Goal: Task Accomplishment & Management: Manage account settings

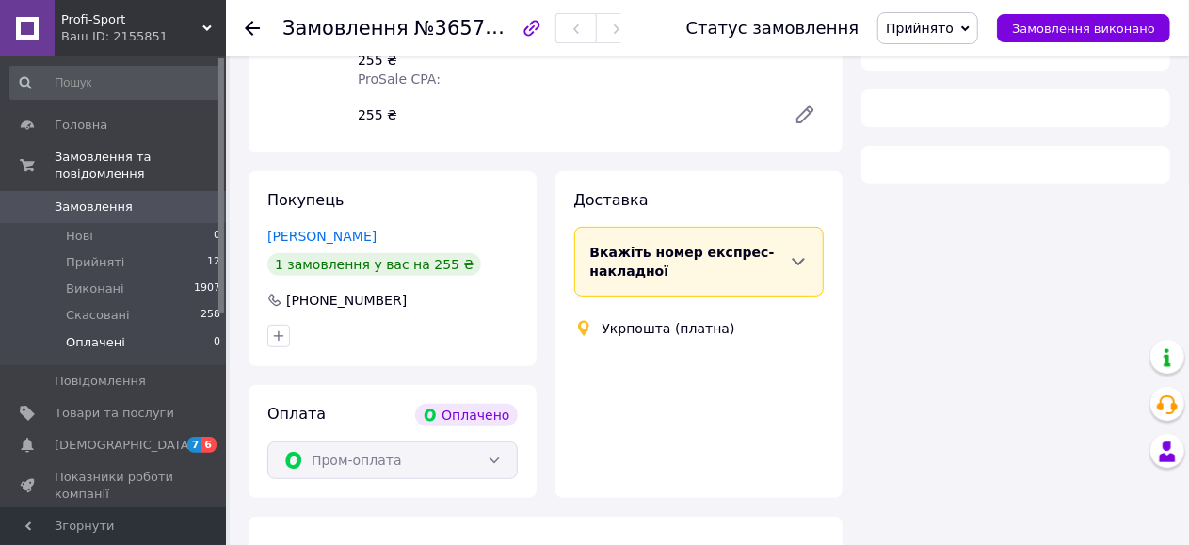
scroll to position [294, 0]
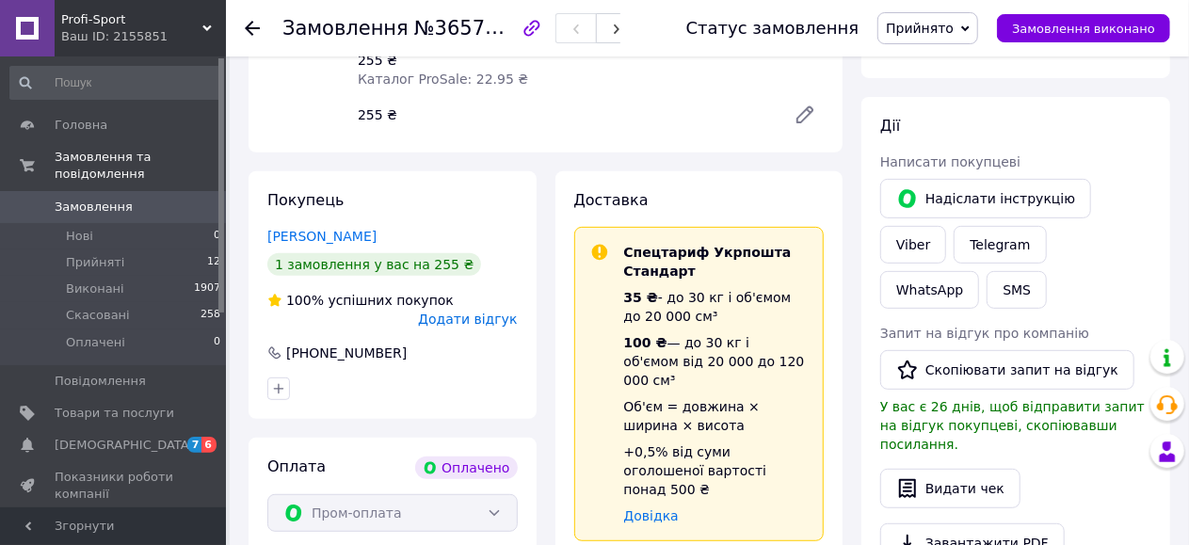
click at [83, 199] on span "Замовлення" at bounding box center [94, 207] width 78 height 17
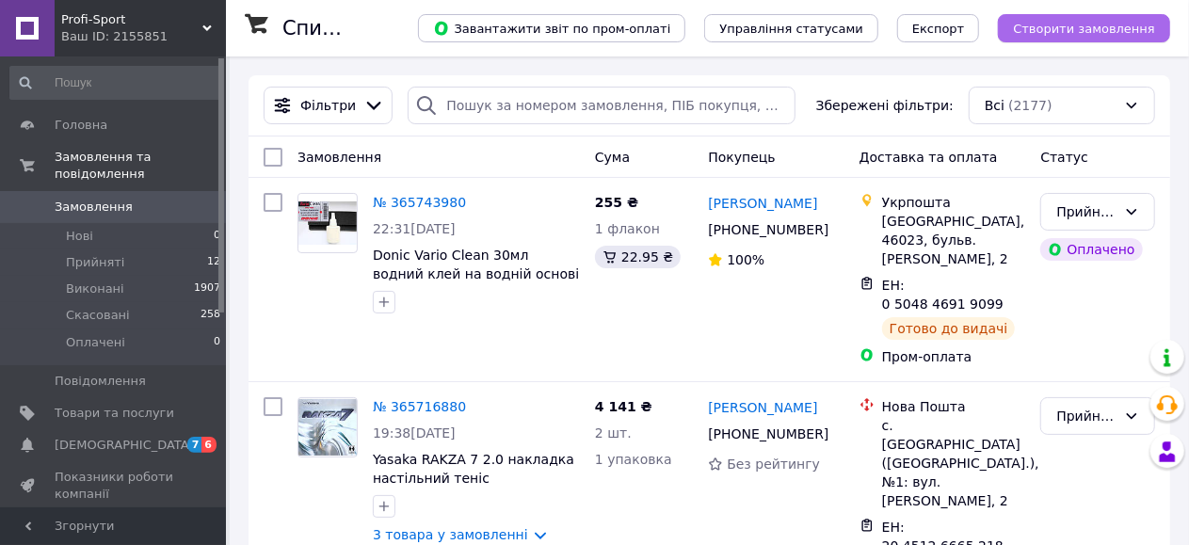
click at [1090, 32] on span "Створити замовлення" at bounding box center [1084, 29] width 142 height 14
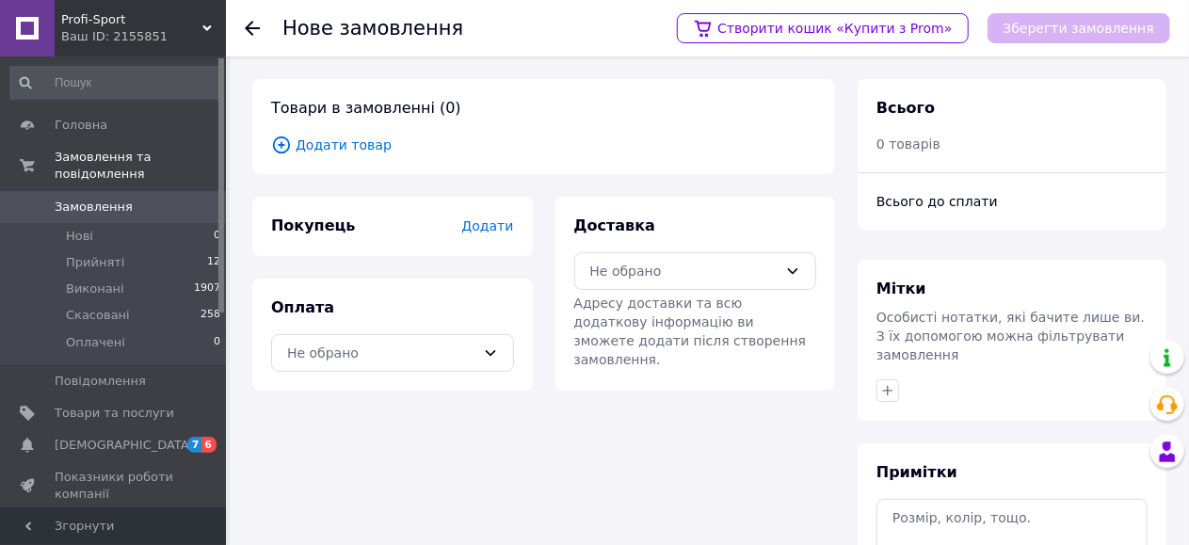
click at [341, 149] on span "Додати товар" at bounding box center [543, 145] width 545 height 21
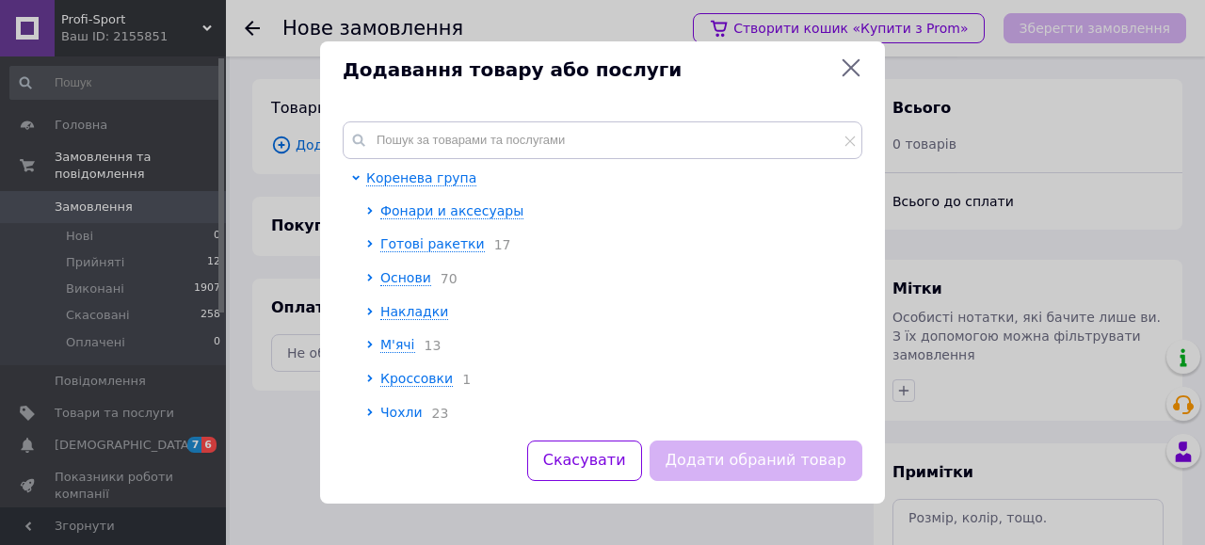
click at [854, 71] on icon at bounding box center [852, 68] width 18 height 18
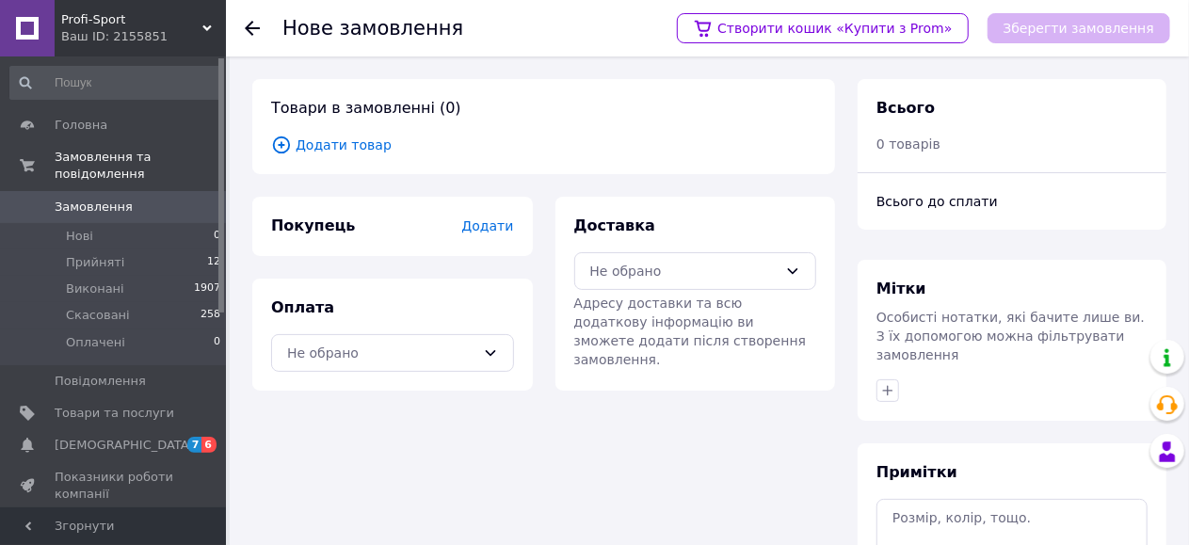
click at [475, 225] on span "Додати" at bounding box center [487, 225] width 52 height 15
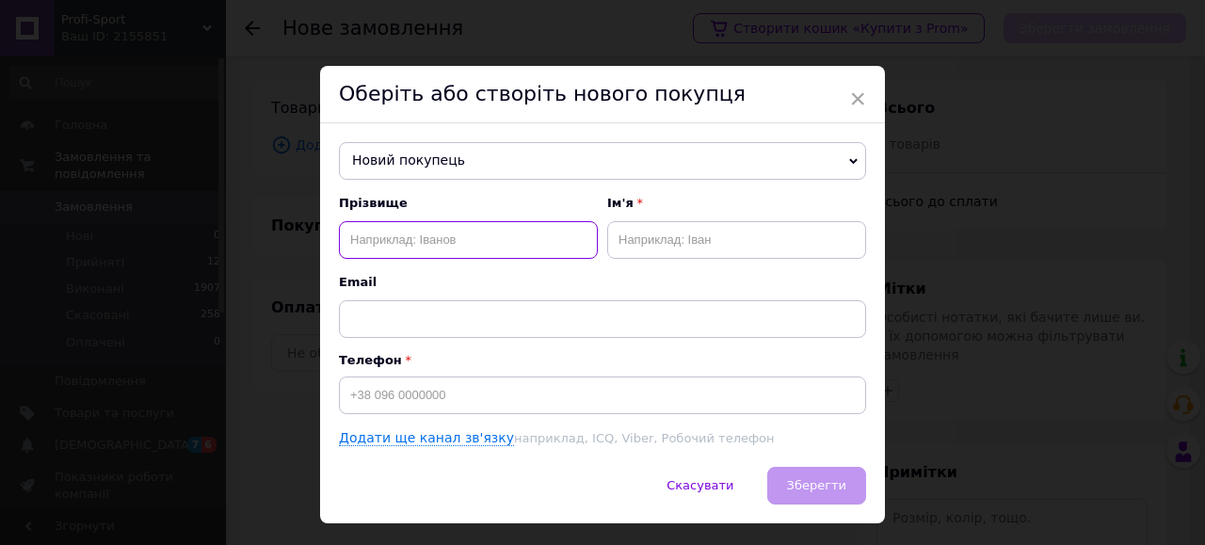
click at [385, 236] on input "text" at bounding box center [468, 240] width 259 height 38
click at [444, 157] on span "Новий покупець" at bounding box center [602, 161] width 527 height 38
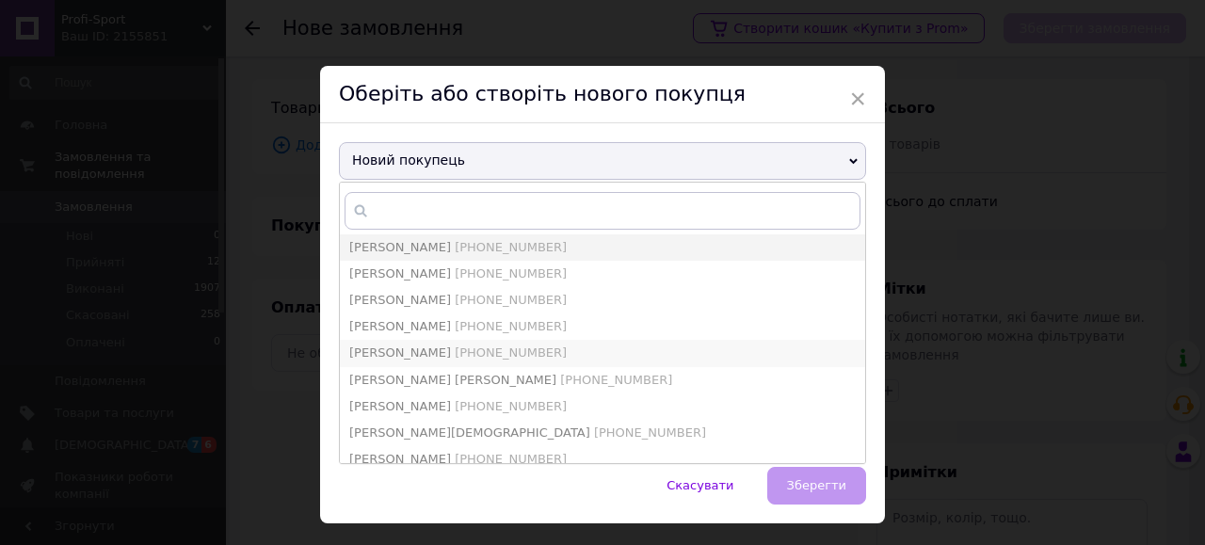
click at [455, 351] on span "[PHONE_NUMBER]" at bounding box center [511, 353] width 112 height 14
type input "[PERSON_NAME]"
type input "[PHONE_NUMBER]"
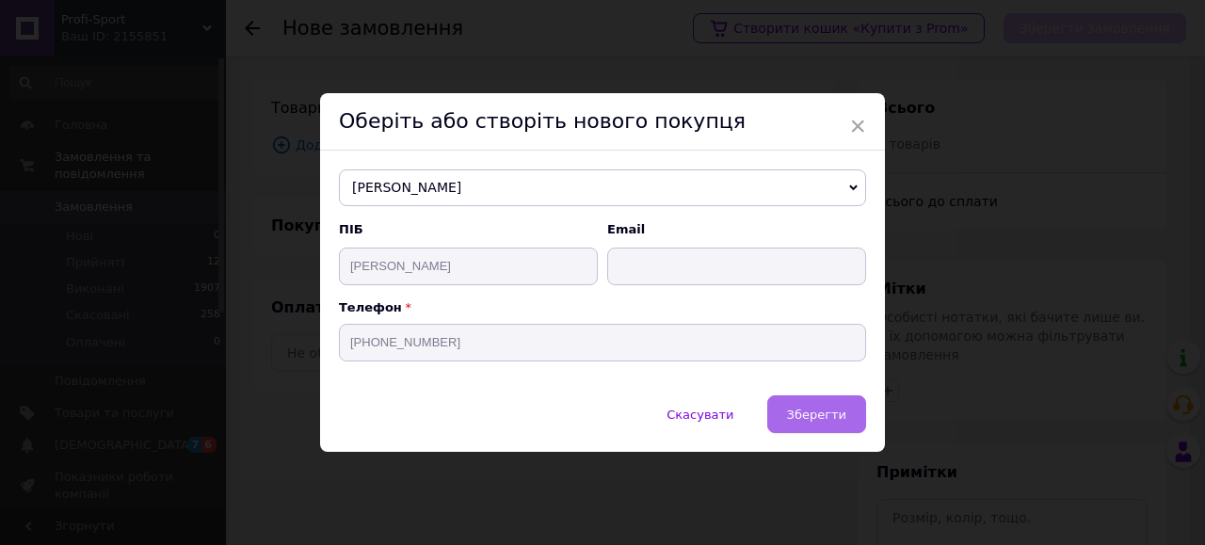
click at [832, 419] on span "Зберегти" at bounding box center [816, 415] width 59 height 14
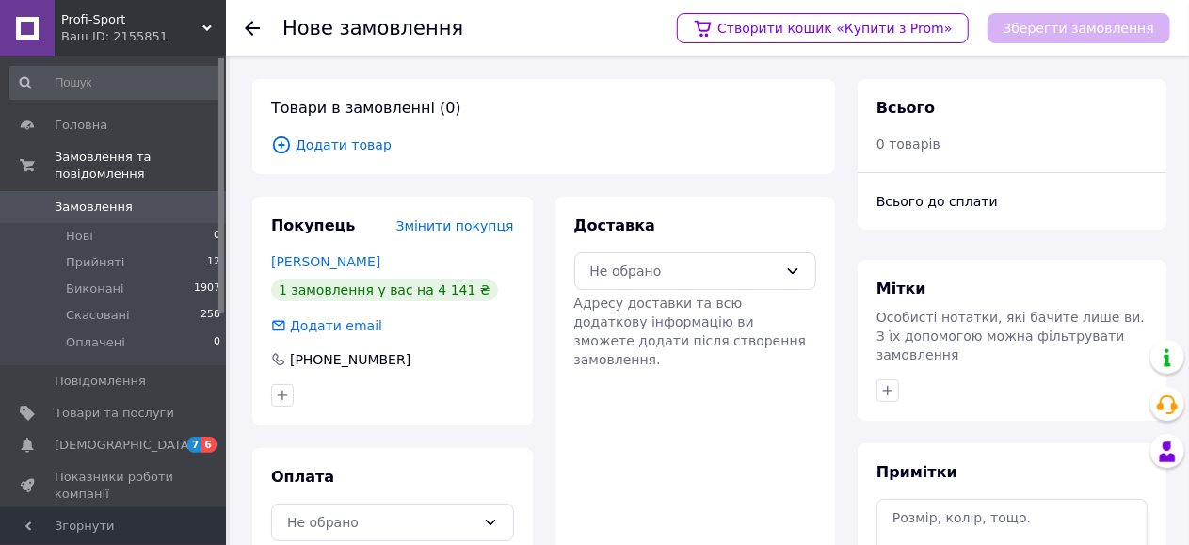
click at [322, 143] on span "Додати товар" at bounding box center [543, 145] width 545 height 21
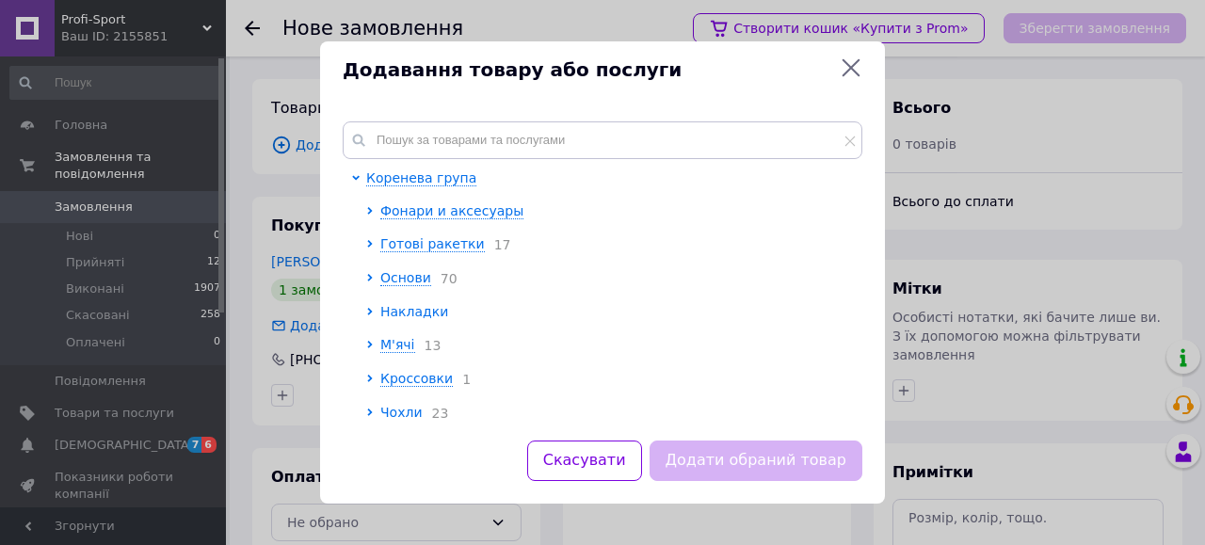
click at [399, 319] on span "Накладки" at bounding box center [414, 311] width 68 height 15
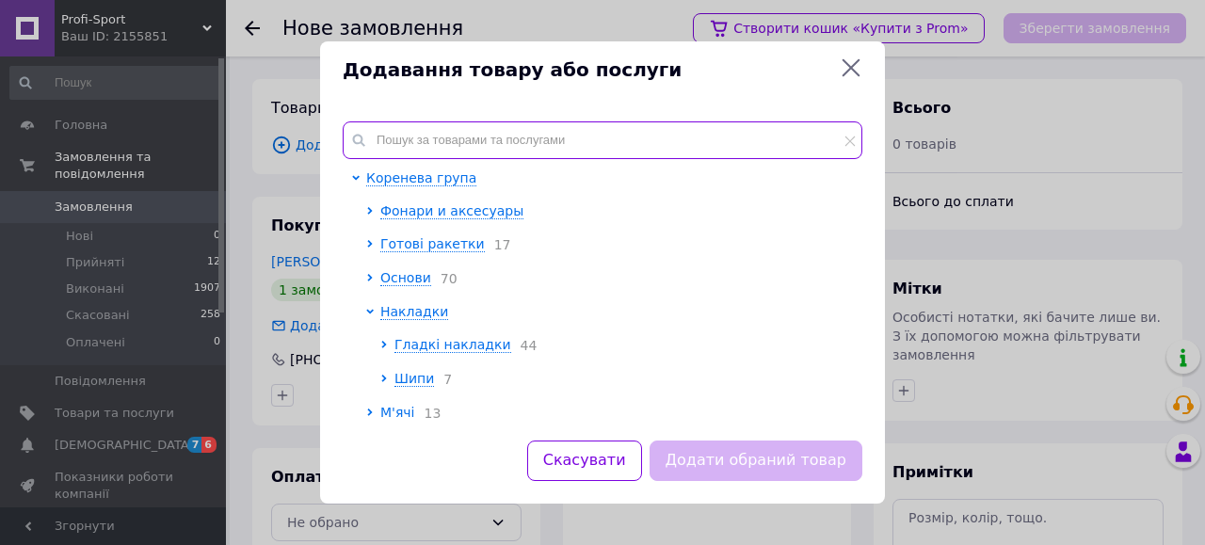
click at [412, 136] on input "text" at bounding box center [603, 140] width 520 height 38
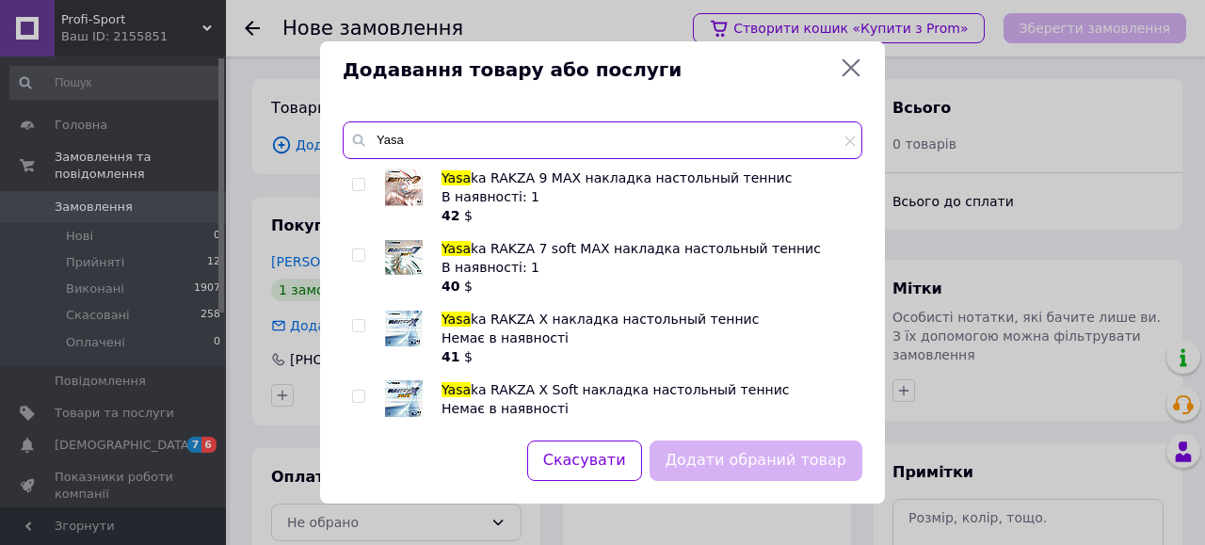
type input "Yasa"
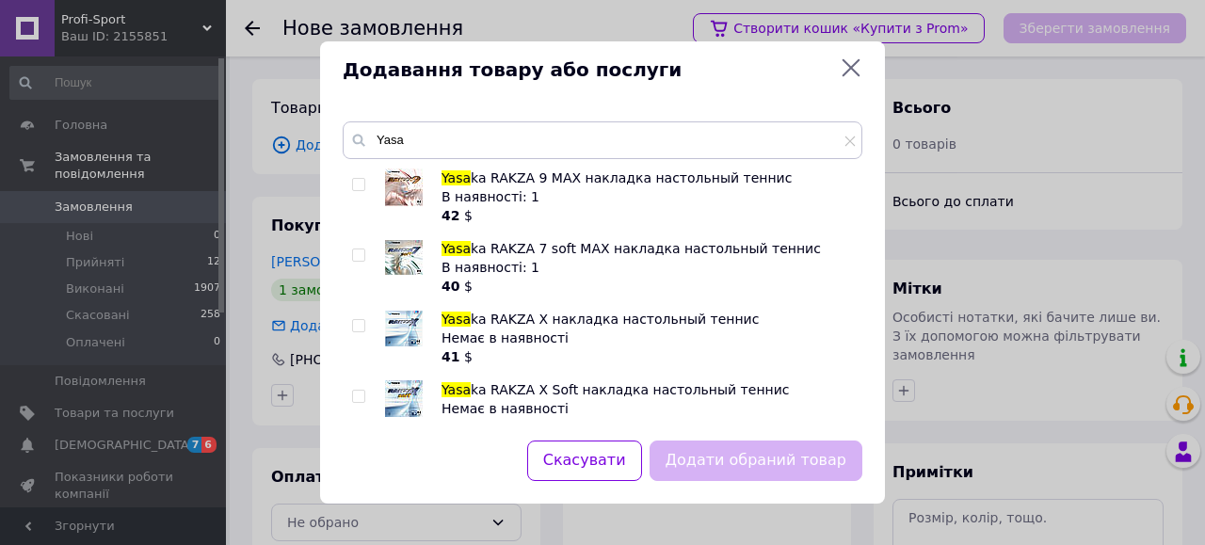
click at [361, 252] on input "checkbox" at bounding box center [358, 256] width 12 height 12
checkbox input "true"
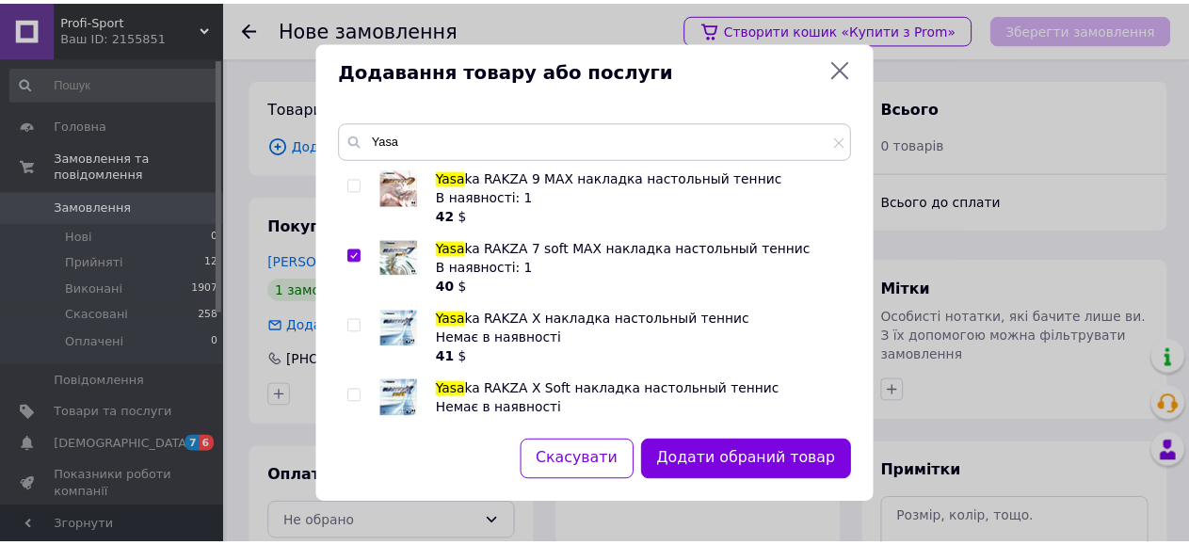
scroll to position [314, 0]
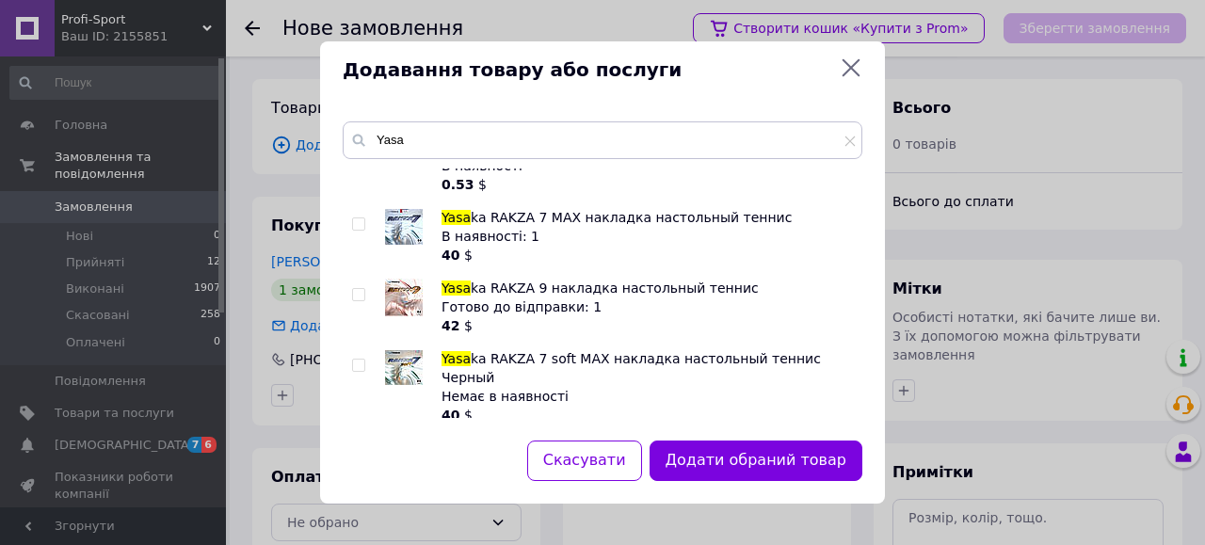
click at [354, 365] on input "checkbox" at bounding box center [358, 366] width 12 height 12
checkbox input "true"
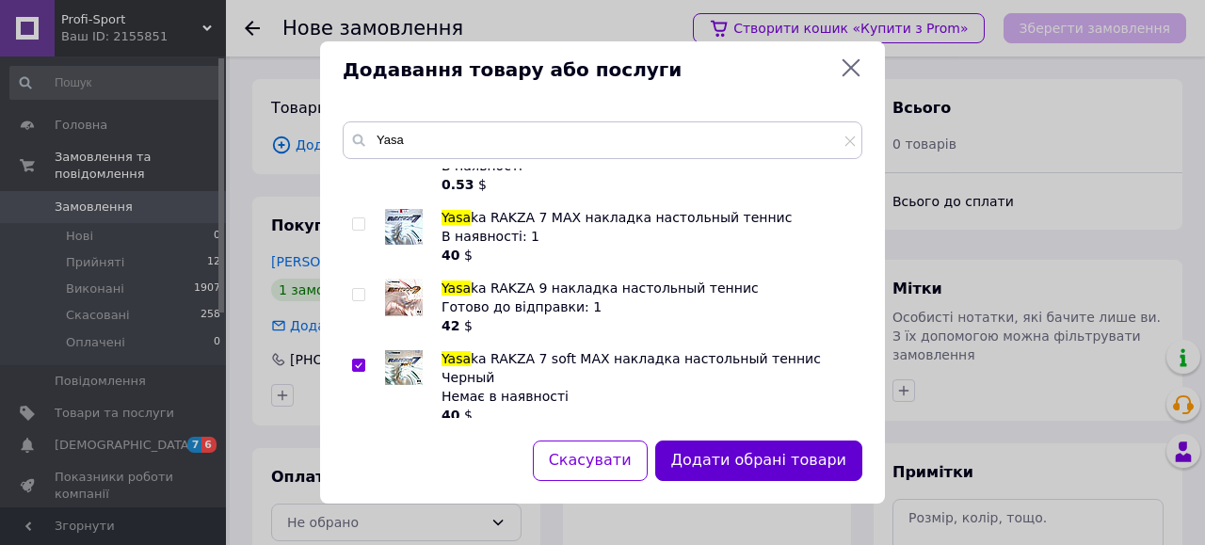
click at [788, 453] on button "Додати обрані товари" at bounding box center [758, 461] width 207 height 40
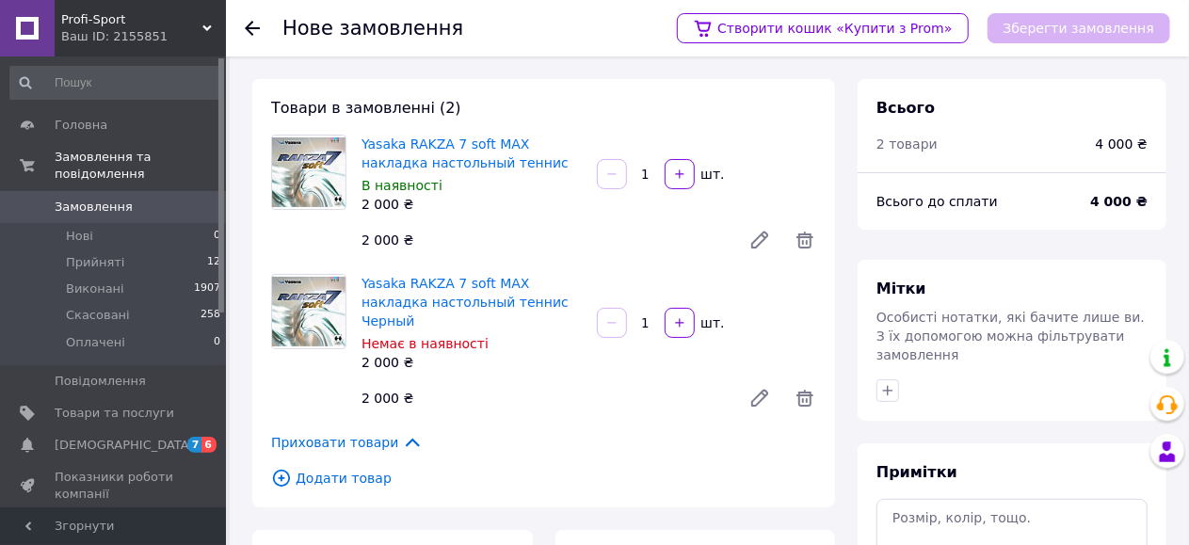
scroll to position [351, 0]
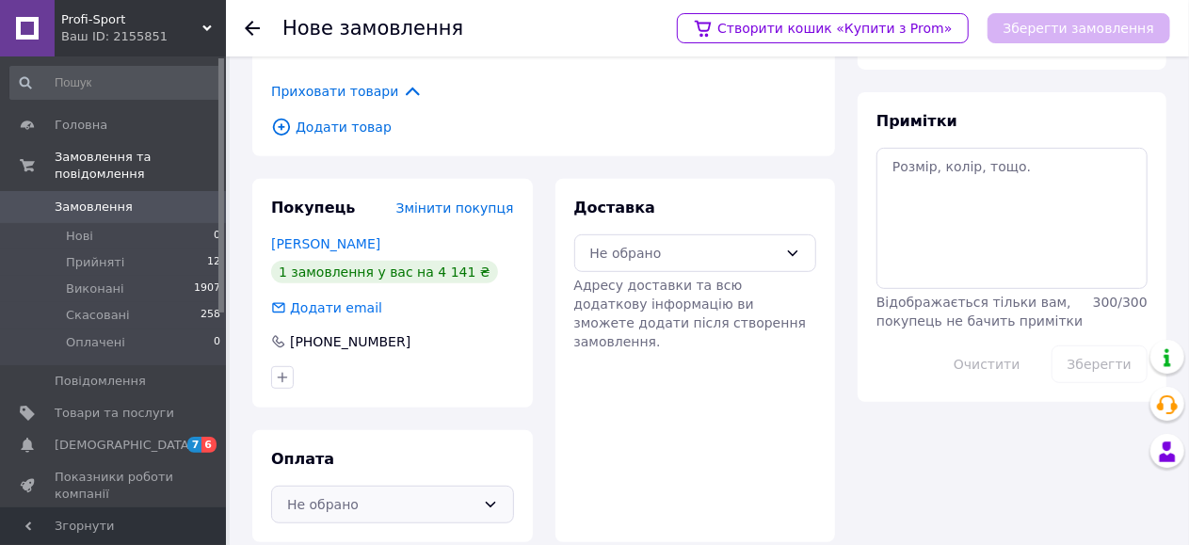
click at [355, 494] on div "Не обрано" at bounding box center [381, 504] width 188 height 21
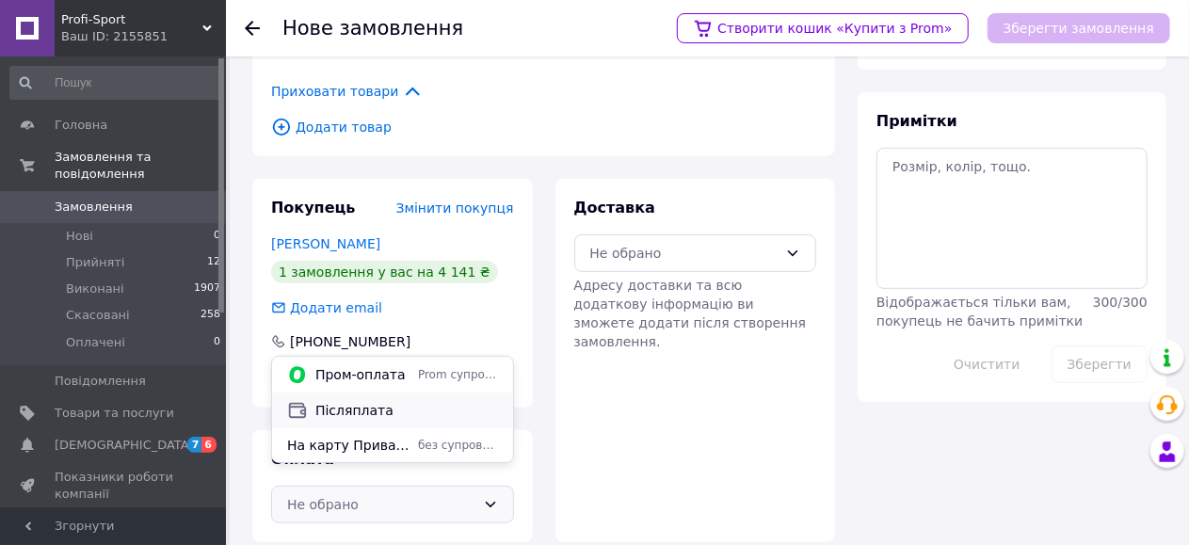
click at [360, 409] on span "Післяплата" at bounding box center [406, 410] width 183 height 19
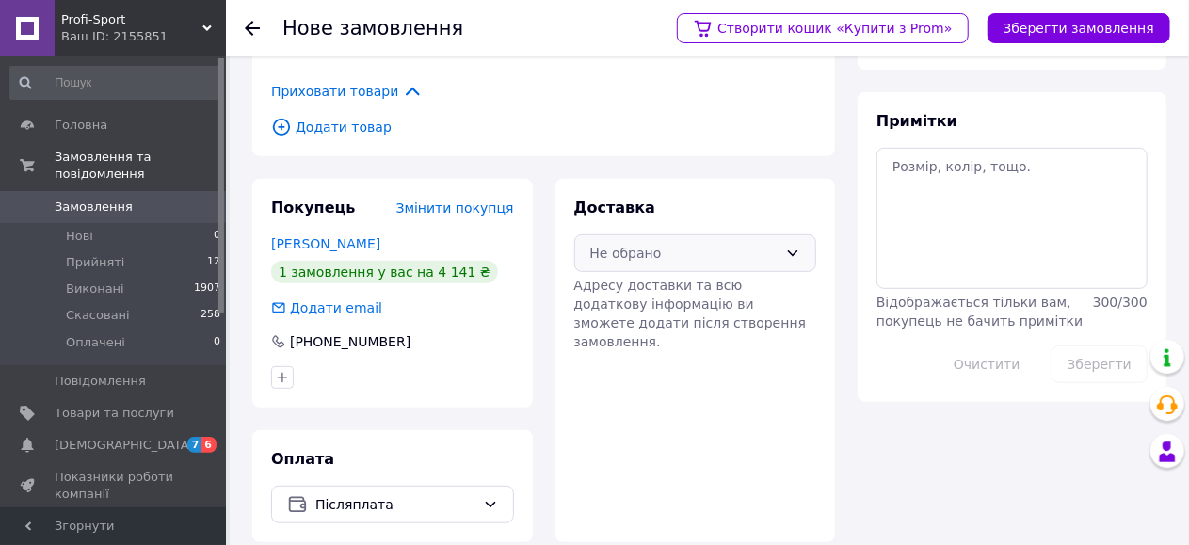
click at [674, 243] on div "Не обрано" at bounding box center [684, 253] width 188 height 21
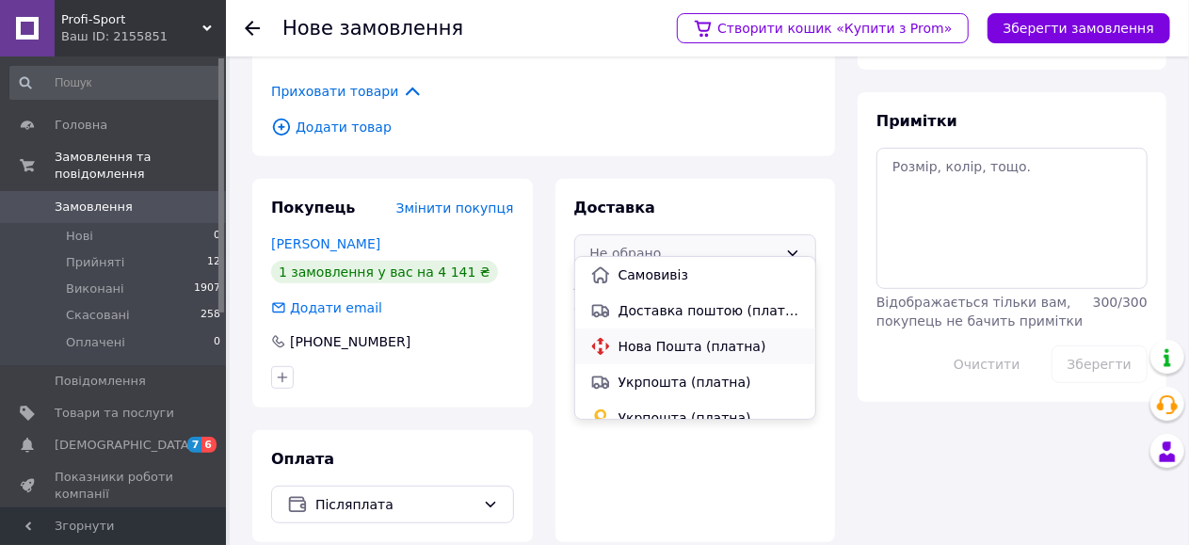
click at [639, 352] on span "Нова Пошта (платна)" at bounding box center [710, 346] width 183 height 19
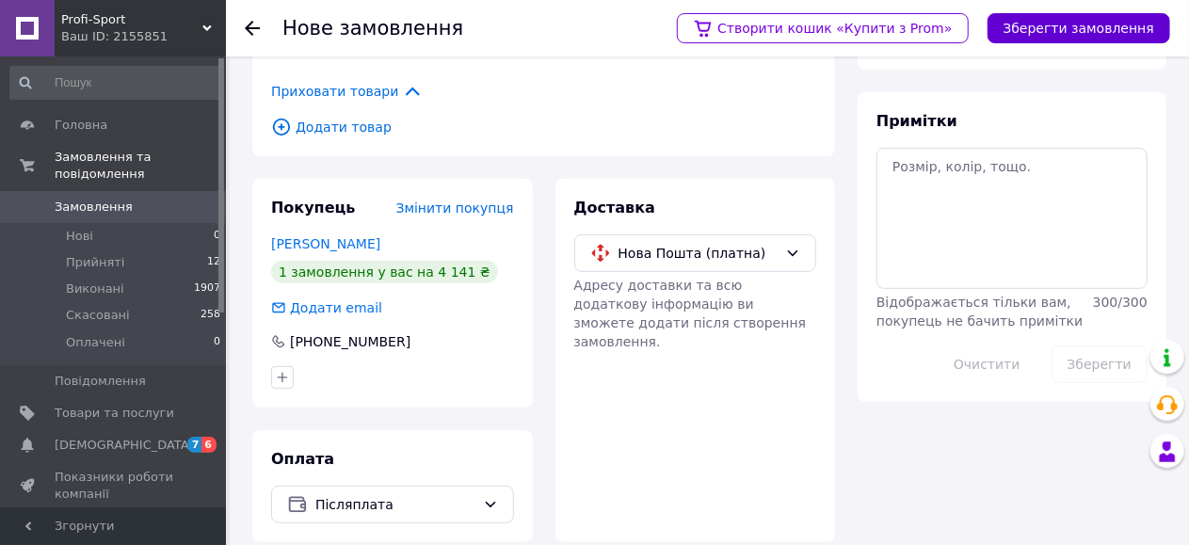
click at [1057, 32] on button "Зберегти замовлення" at bounding box center [1079, 28] width 183 height 30
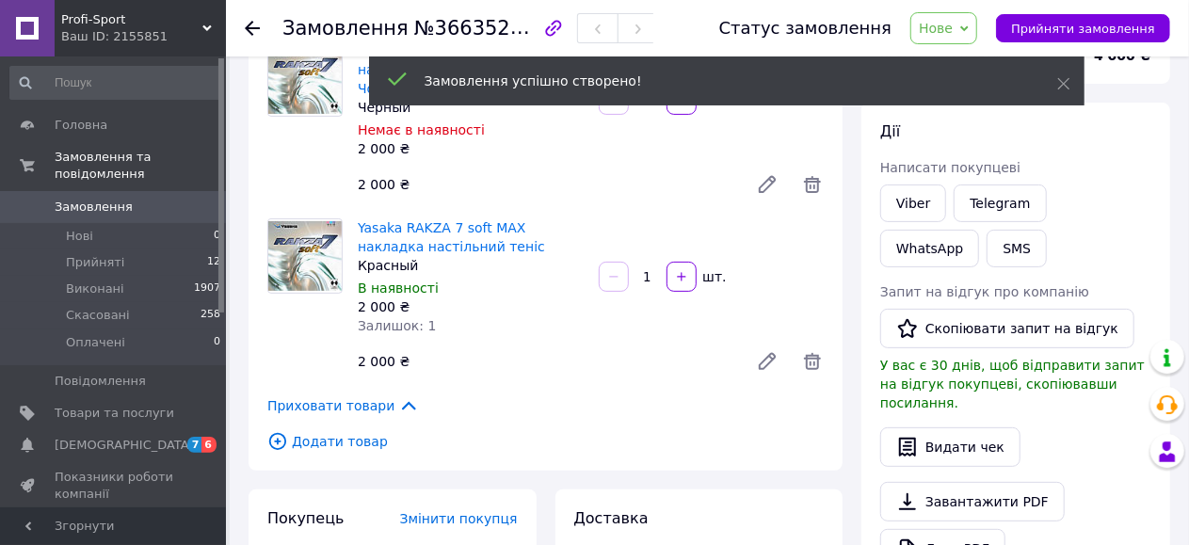
scroll to position [38, 0]
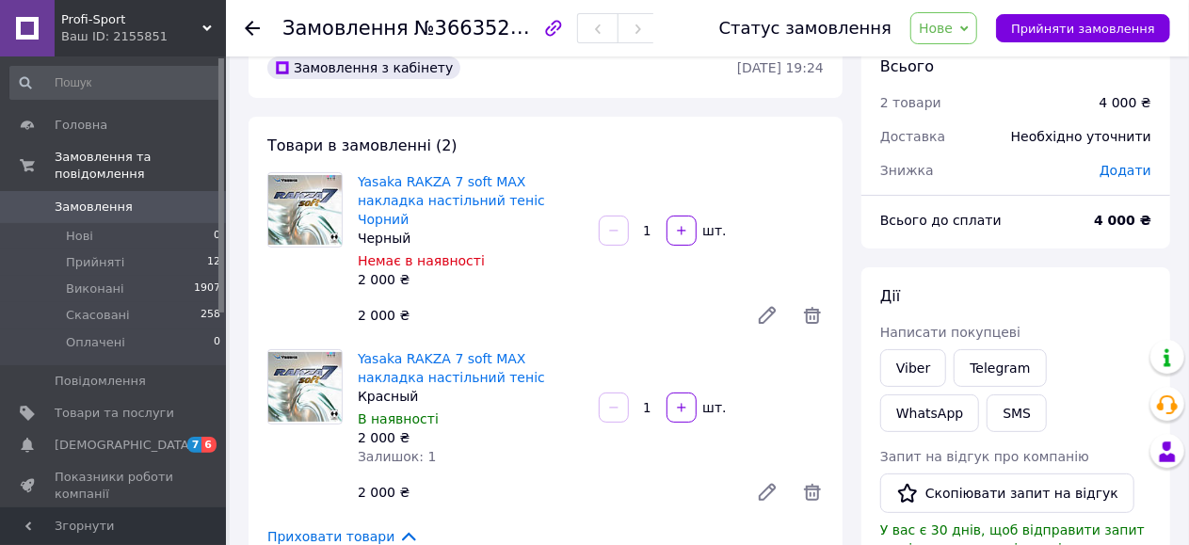
drag, startPoint x: 1074, startPoint y: 24, endPoint x: 1005, endPoint y: 63, distance: 79.7
click at [1074, 24] on span "Прийняти замовлення" at bounding box center [1083, 29] width 144 height 14
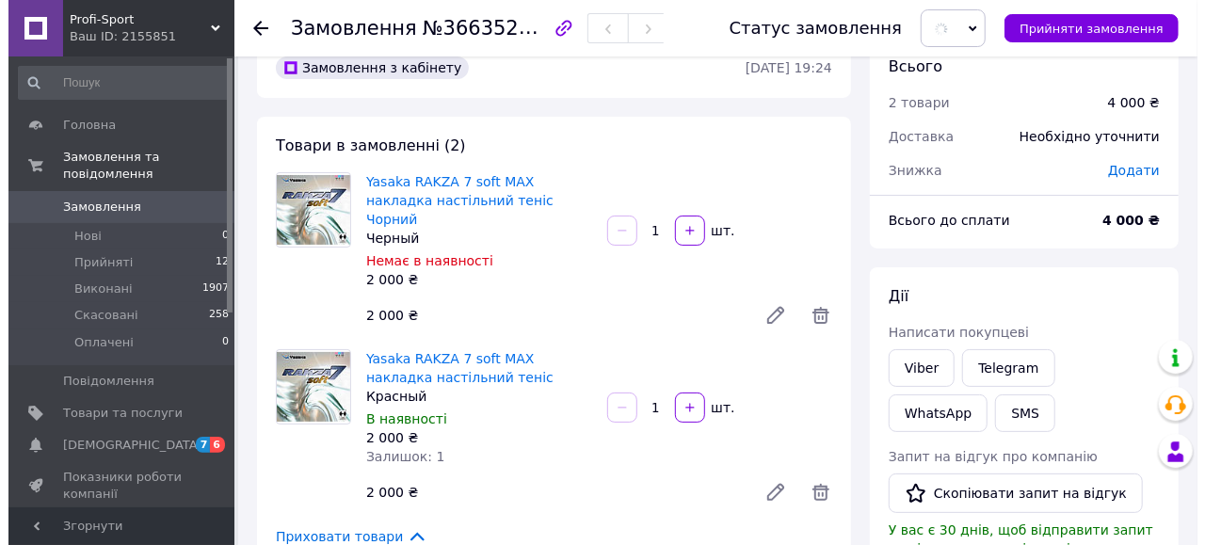
scroll to position [194, 0]
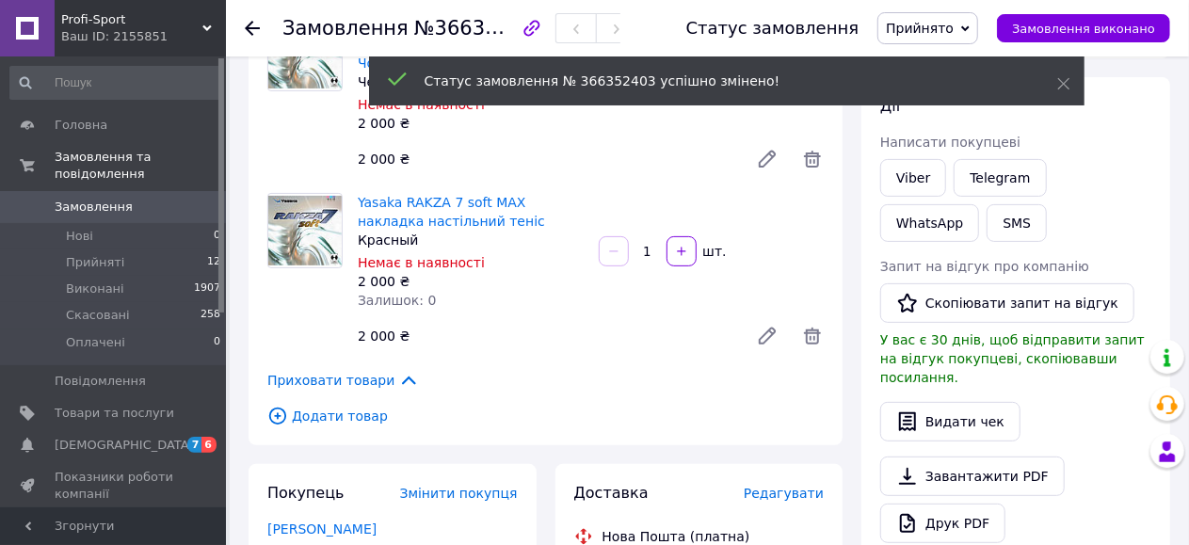
click at [316, 406] on span "Додати товар" at bounding box center [545, 416] width 557 height 21
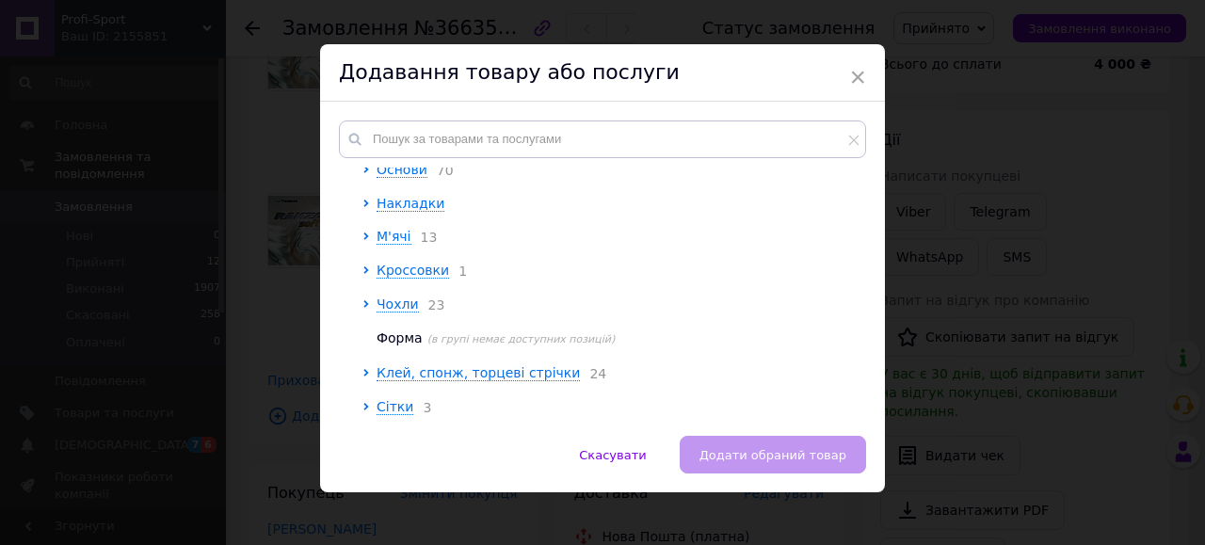
scroll to position [34, 0]
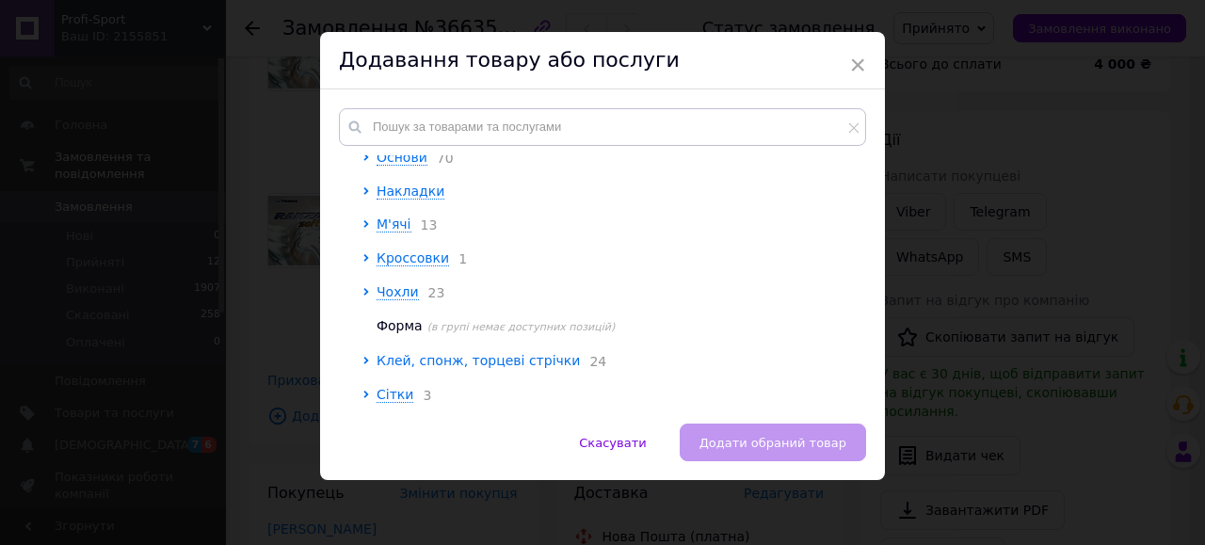
click at [435, 360] on span "Клей, спонж, торцеві стрічки" at bounding box center [478, 360] width 203 height 15
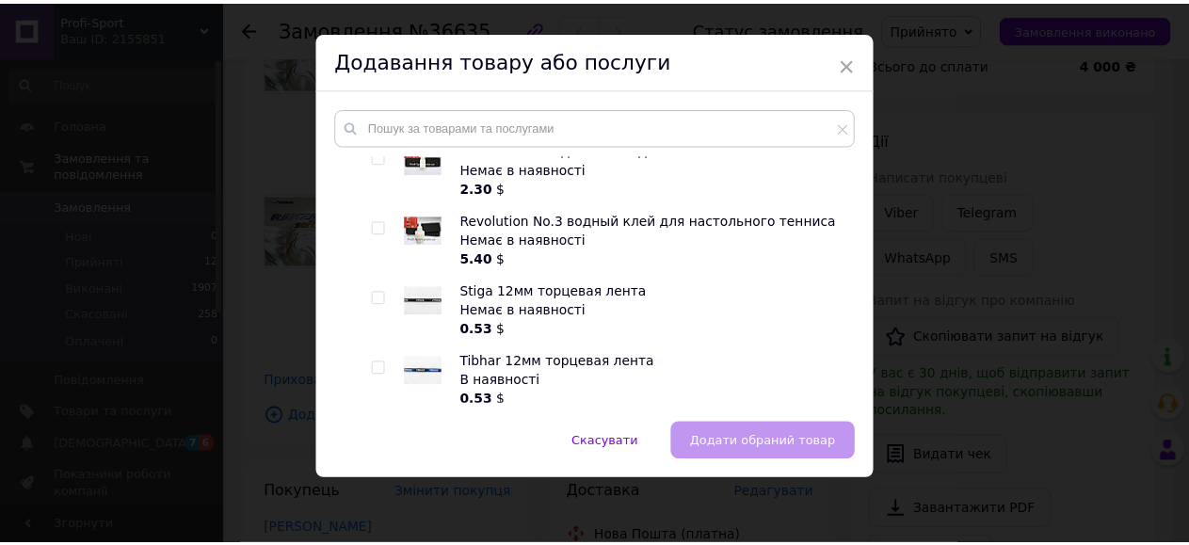
scroll to position [2424, 0]
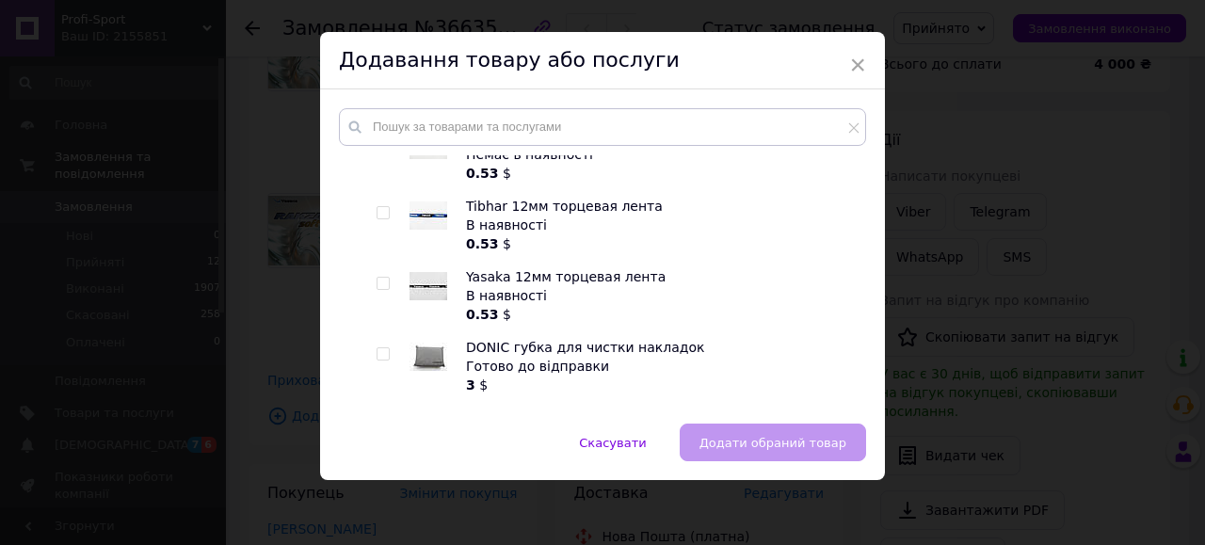
click at [380, 278] on input "checkbox" at bounding box center [383, 284] width 12 height 12
checkbox input "true"
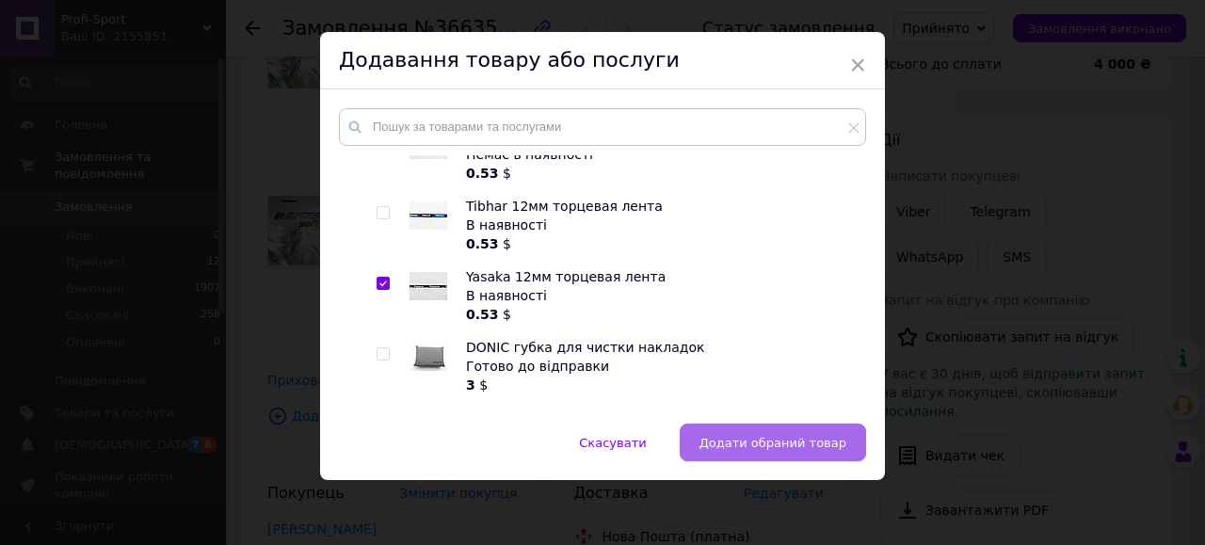
click at [755, 447] on span "Додати обраний товар" at bounding box center [773, 443] width 147 height 14
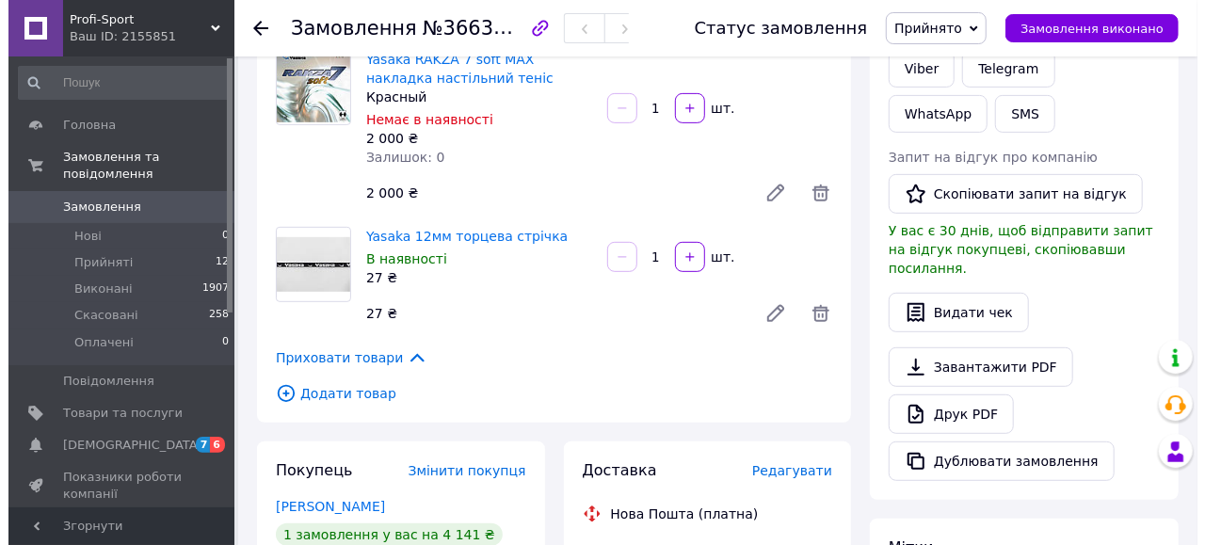
scroll to position [665, 0]
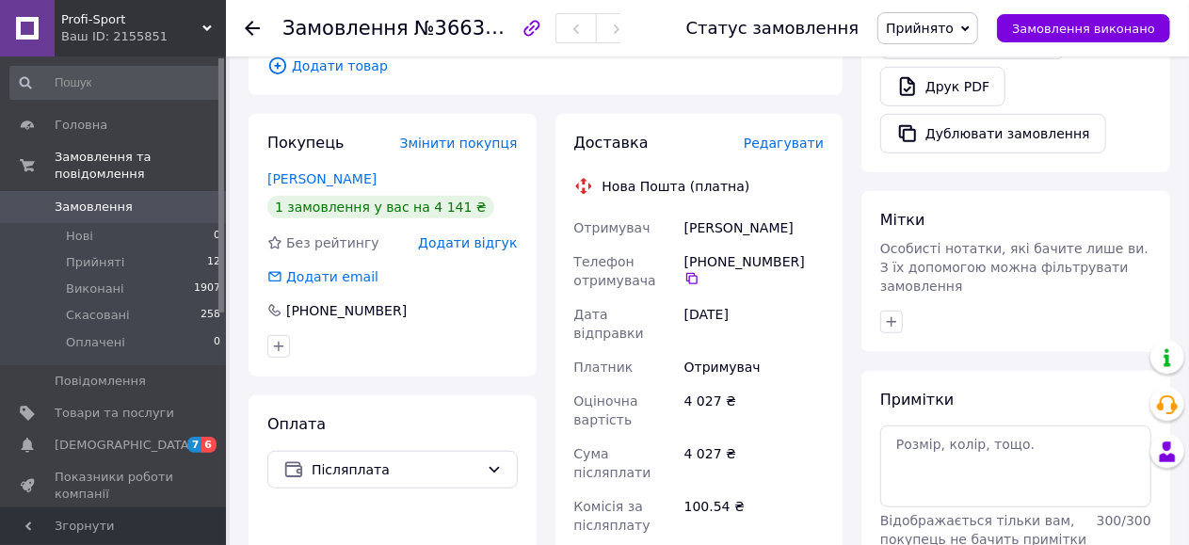
click at [783, 136] on span "Редагувати" at bounding box center [784, 143] width 80 height 15
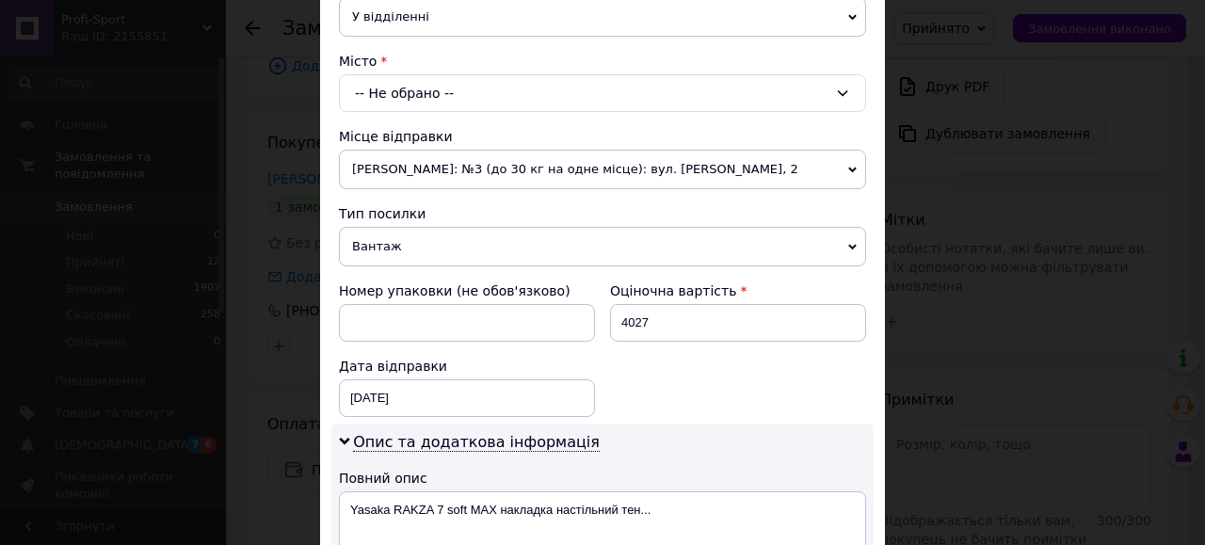
scroll to position [156, 0]
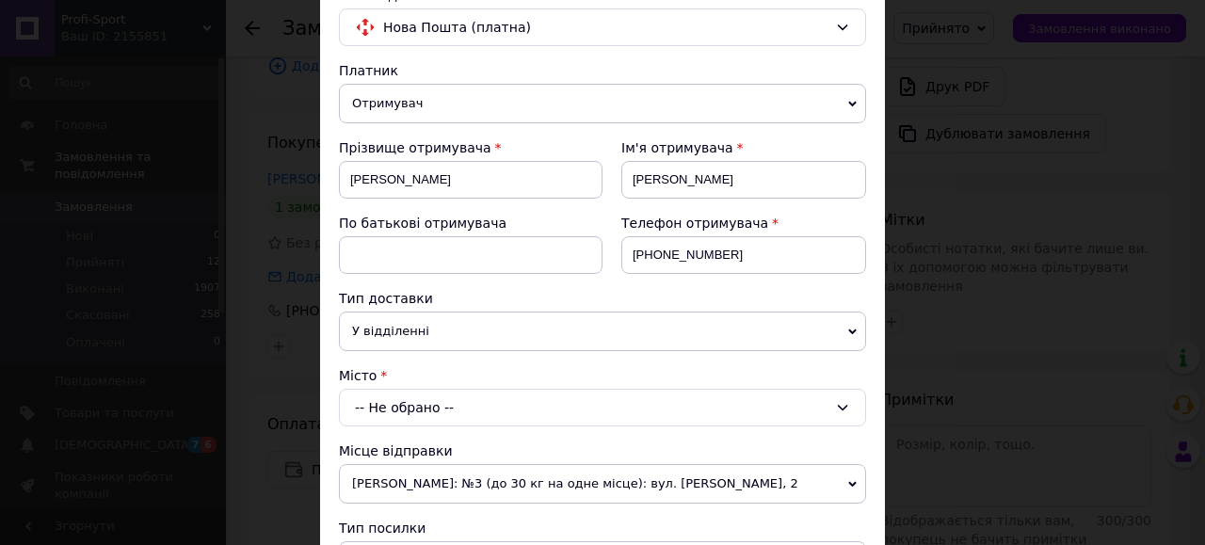
click at [418, 403] on div "-- Не обрано --" at bounding box center [602, 408] width 527 height 38
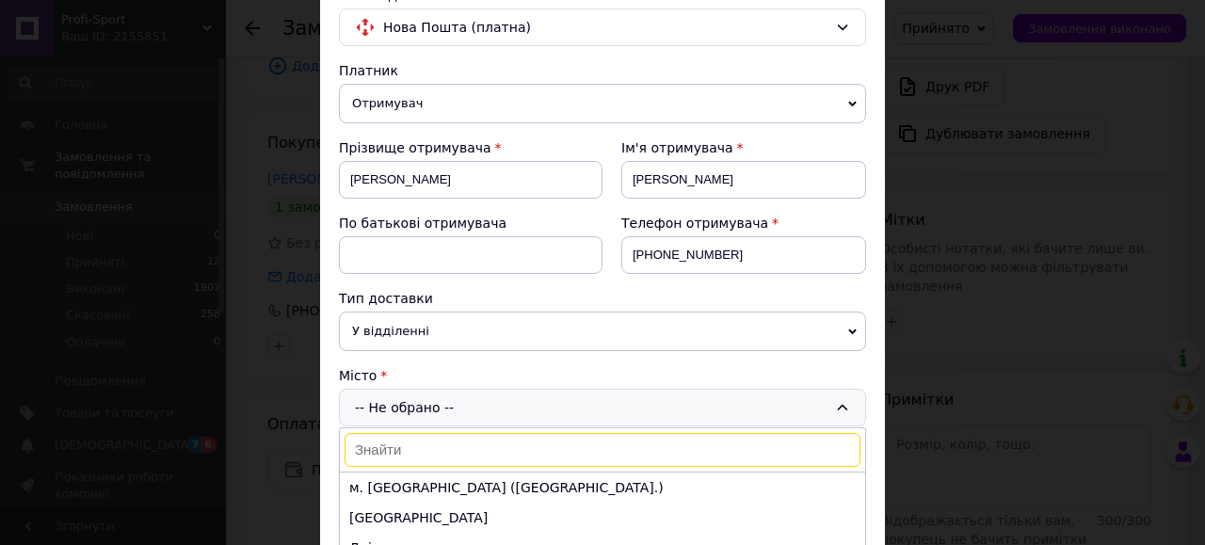
click at [391, 441] on input at bounding box center [603, 450] width 516 height 34
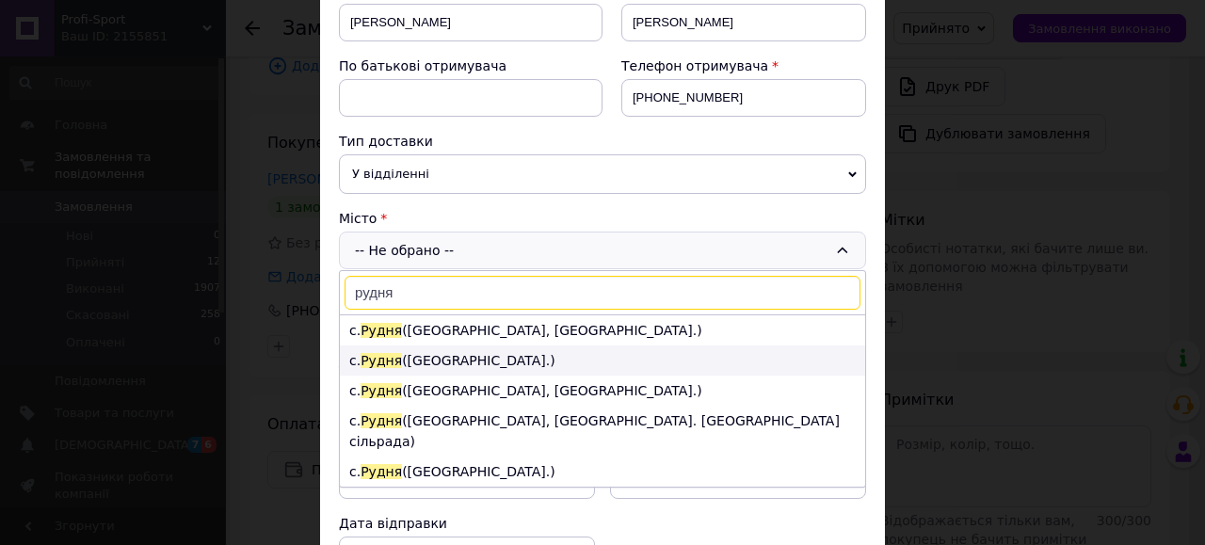
scroll to position [0, 0]
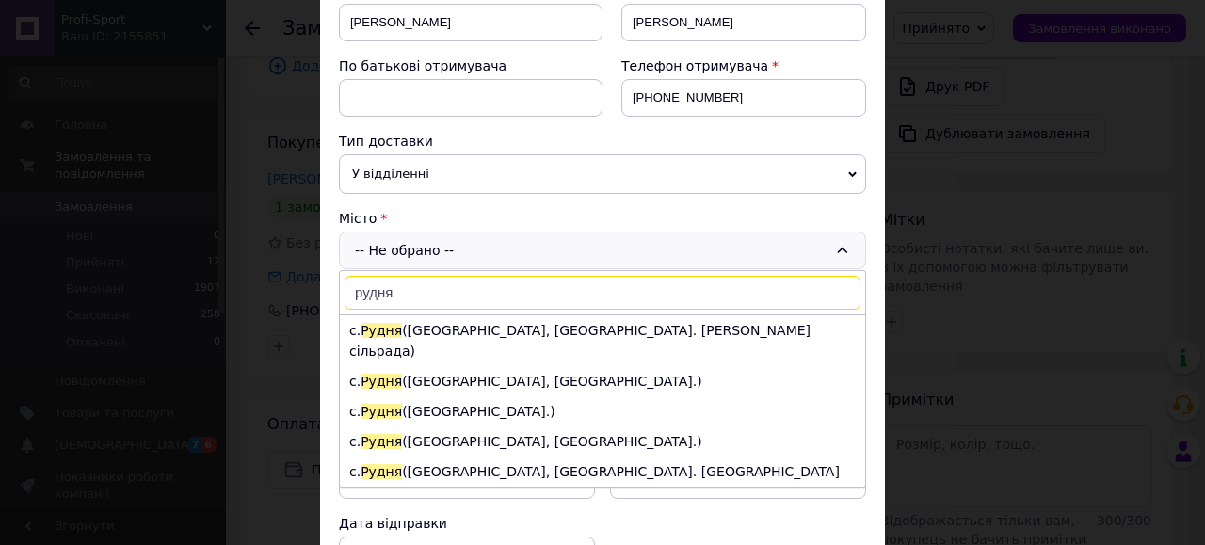
type input "рудня"
click at [471, 508] on li "с. [GEOGRAPHIC_DATA] ([GEOGRAPHIC_DATA].)" at bounding box center [602, 523] width 525 height 30
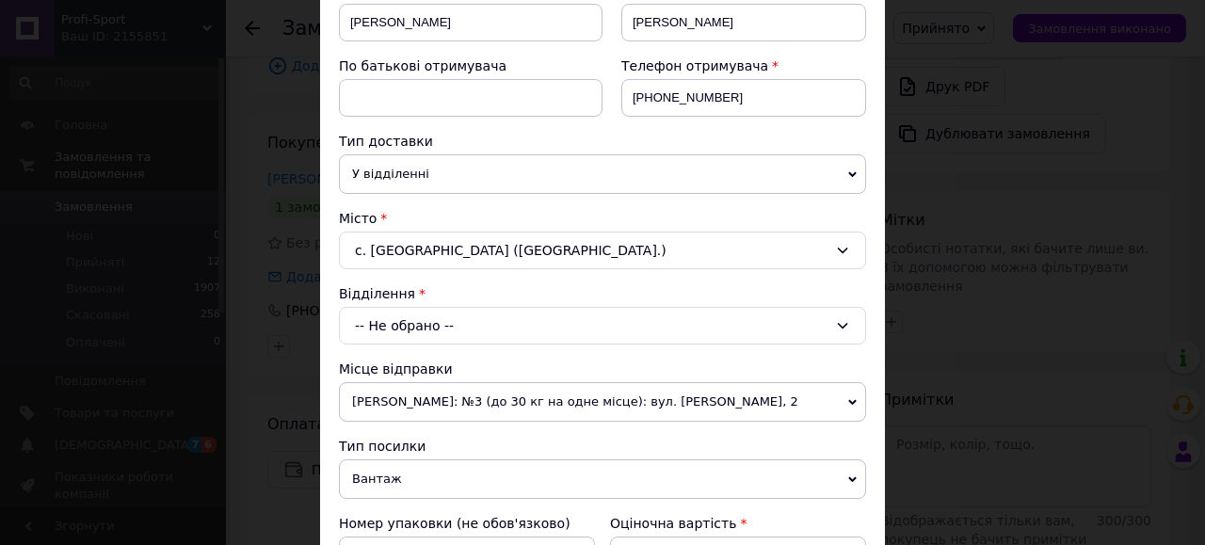
click at [509, 318] on div "-- Не обрано --" at bounding box center [602, 326] width 527 height 38
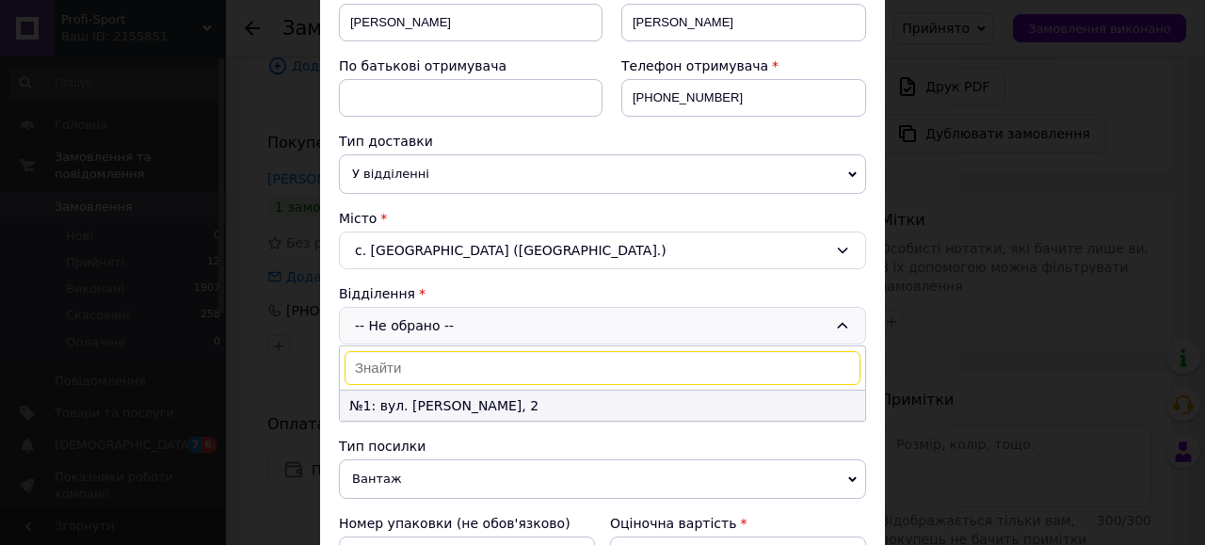
click at [468, 396] on li "№1: вул. [PERSON_NAME], 2" at bounding box center [602, 406] width 525 height 30
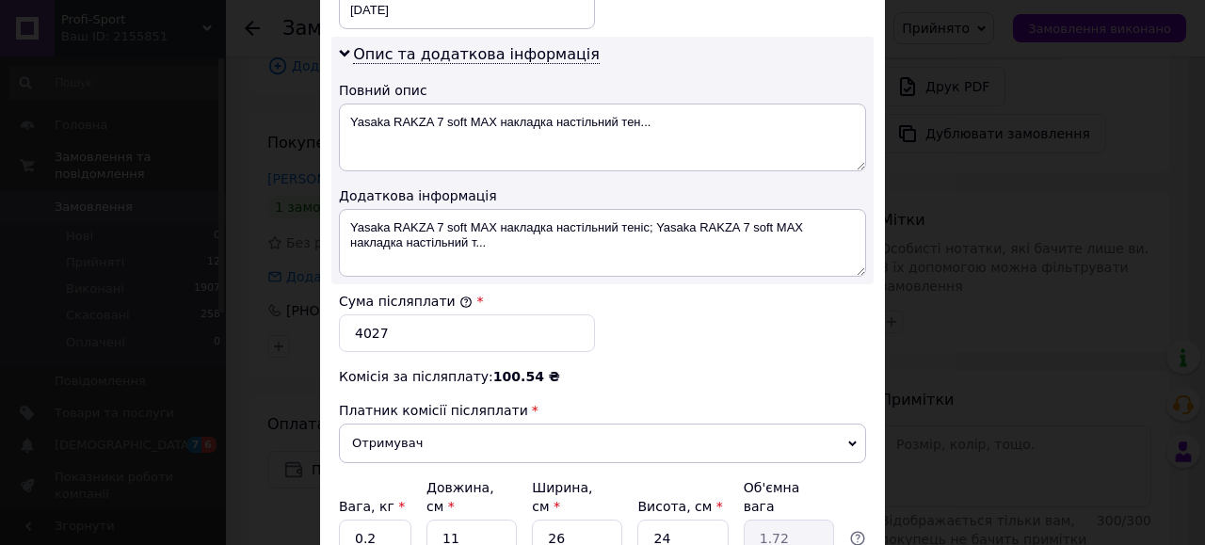
scroll to position [942, 0]
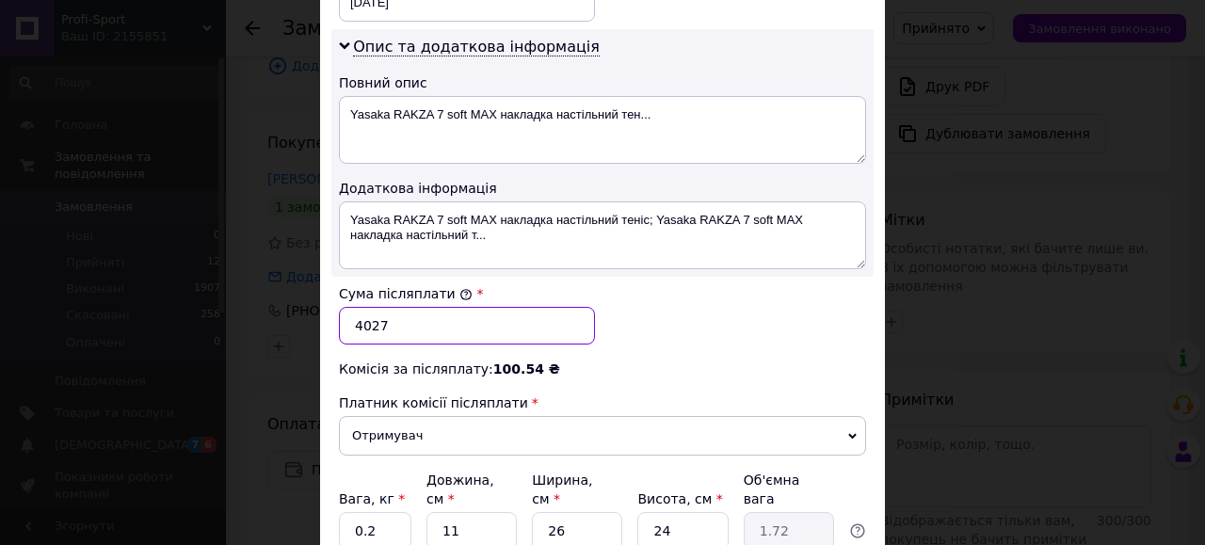
drag, startPoint x: 446, startPoint y: 313, endPoint x: 339, endPoint y: 316, distance: 107.4
click at [339, 316] on input "4027" at bounding box center [467, 326] width 256 height 38
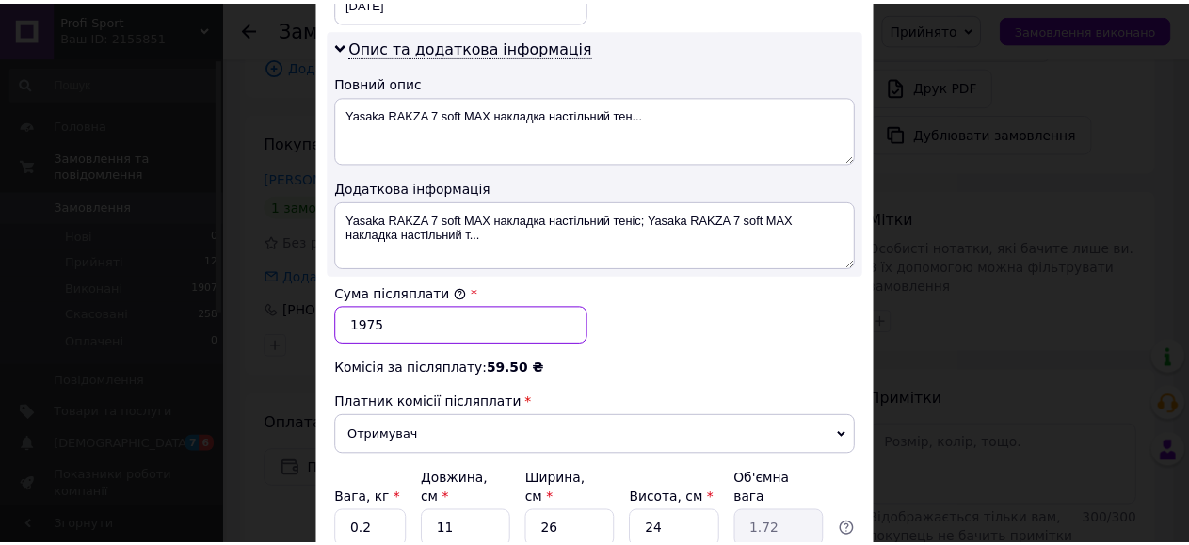
scroll to position [1090, 0]
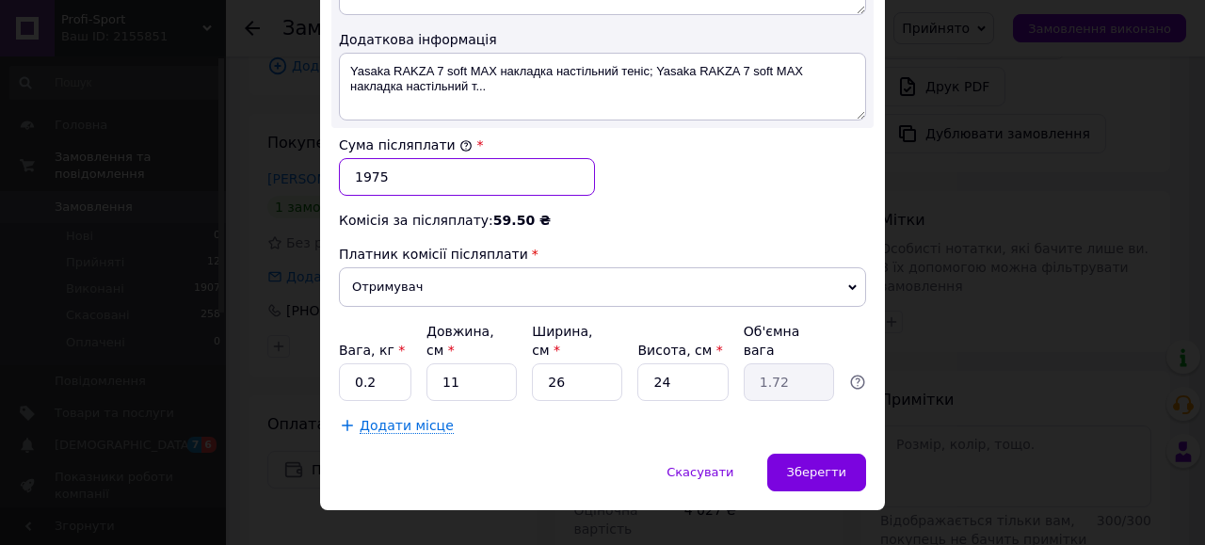
type input "1975"
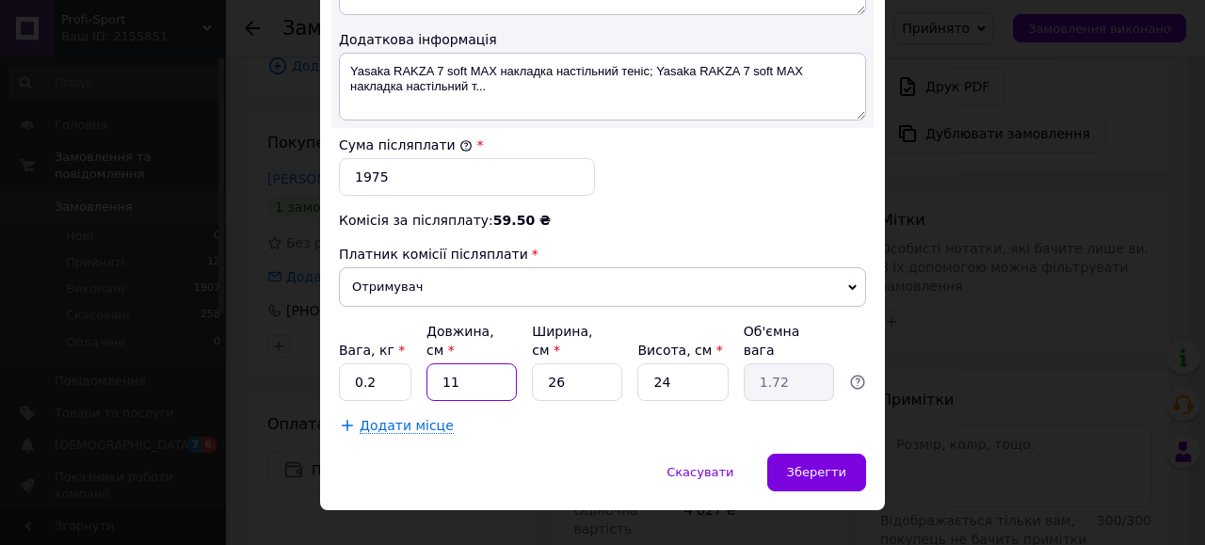
drag, startPoint x: 460, startPoint y: 354, endPoint x: 433, endPoint y: 354, distance: 27.3
click at [433, 363] on input "11" at bounding box center [472, 382] width 90 height 38
type input "3"
type input "0.47"
type input "3"
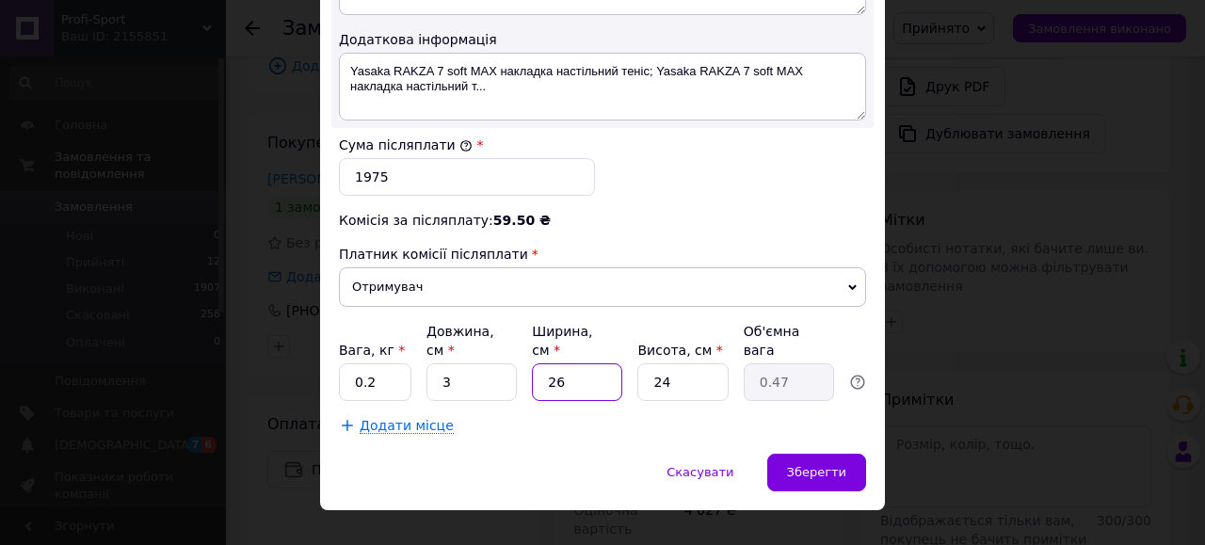
click at [573, 363] on input "26" at bounding box center [577, 382] width 90 height 38
type input "2"
type input "0.1"
type input "24"
type input "0.43"
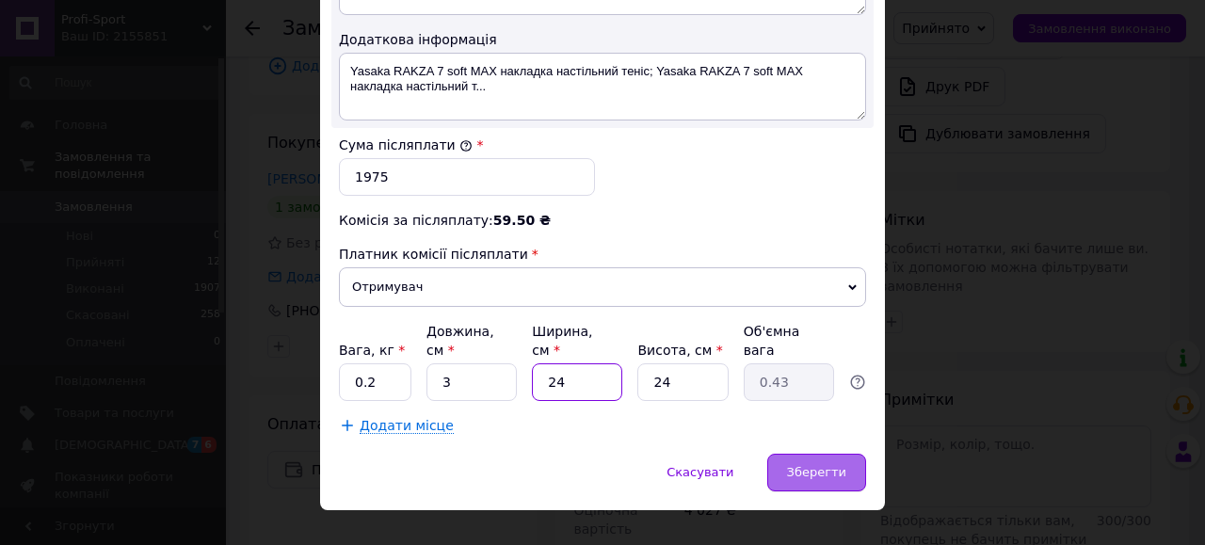
type input "24"
click at [821, 465] on span "Зберегти" at bounding box center [816, 472] width 59 height 14
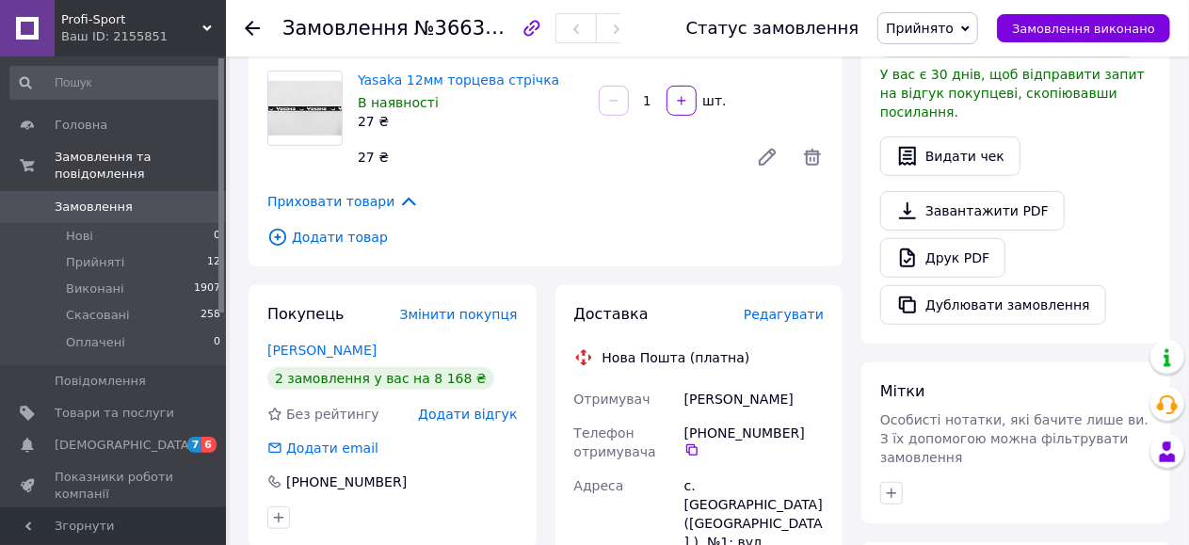
scroll to position [463, 0]
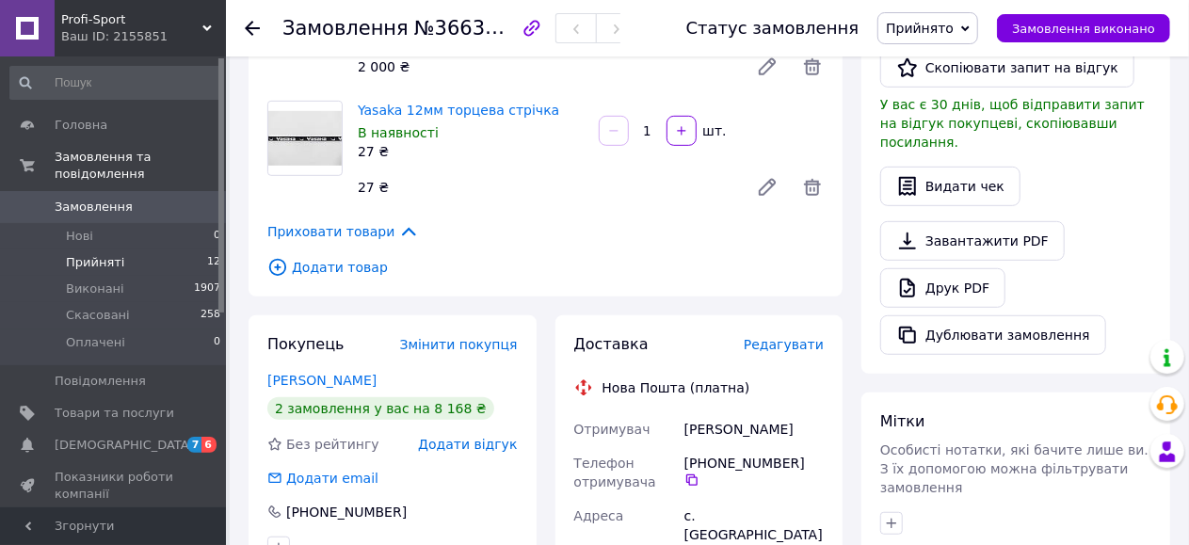
click at [99, 254] on span "Прийняті" at bounding box center [95, 262] width 58 height 17
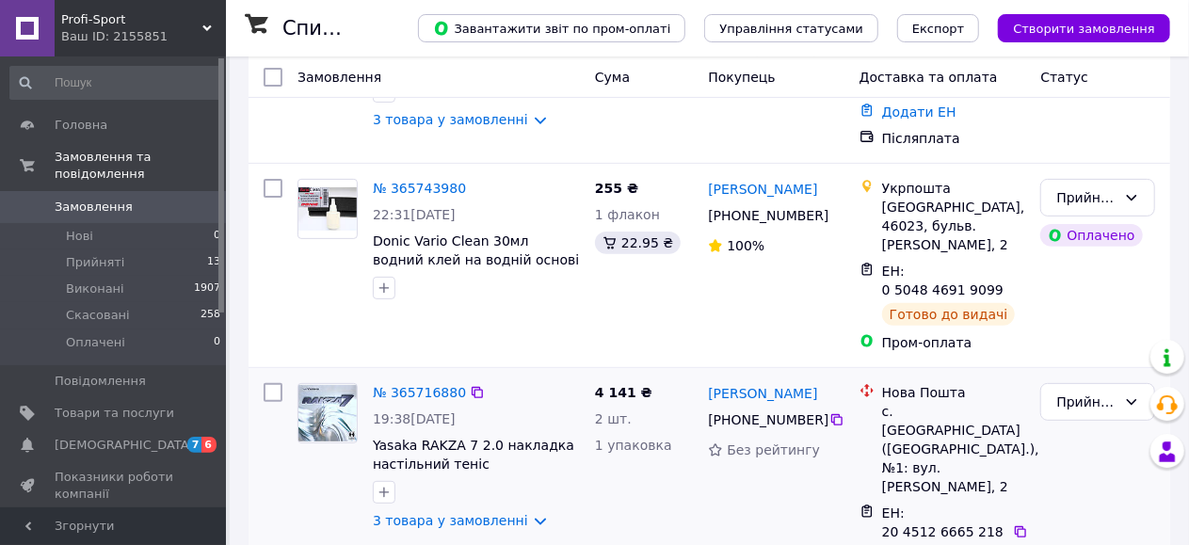
scroll to position [314, 0]
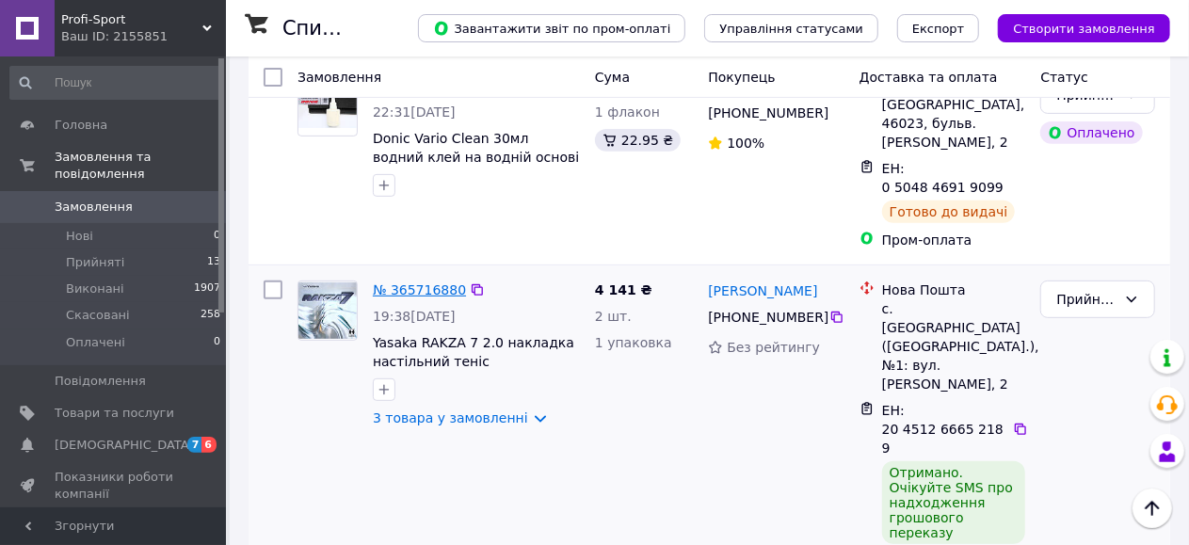
click at [416, 283] on link "№ 365716880" at bounding box center [419, 290] width 93 height 15
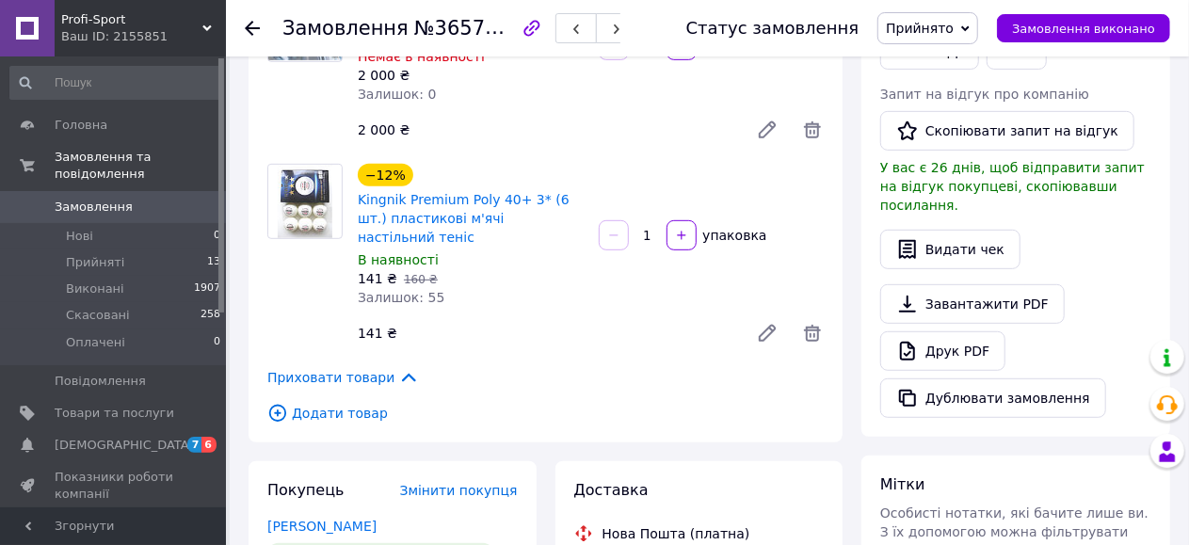
scroll to position [156, 0]
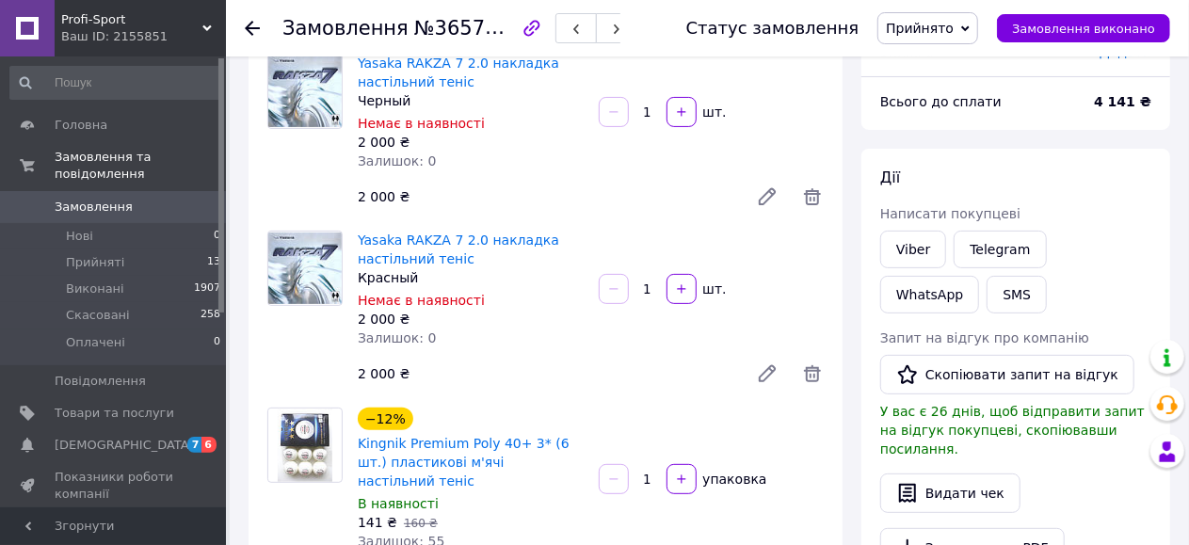
click at [92, 199] on span "Замовлення" at bounding box center [94, 207] width 78 height 17
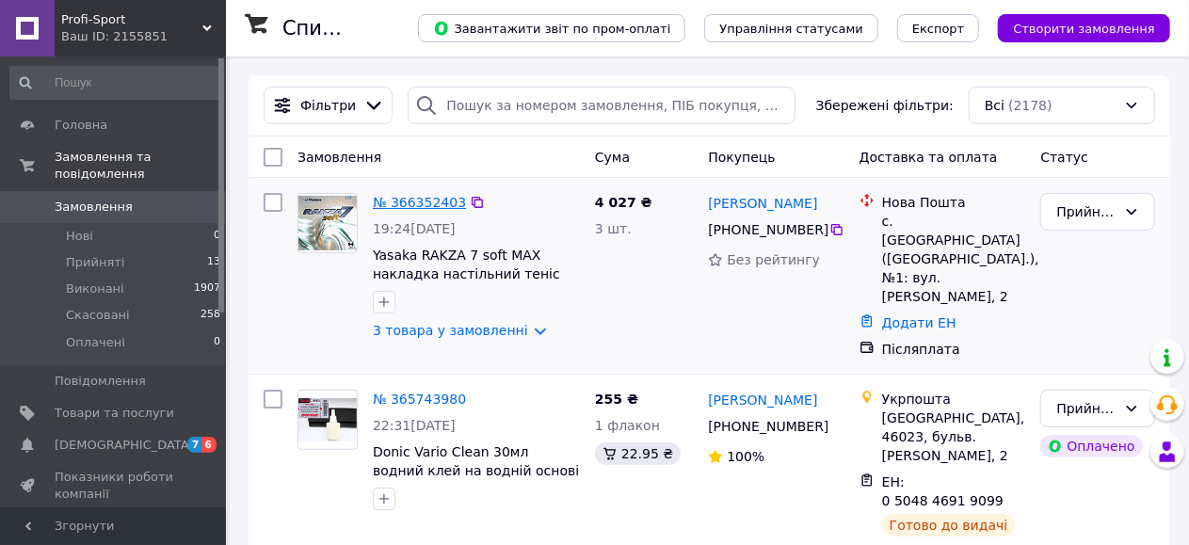
click at [433, 197] on link "№ 366352403" at bounding box center [419, 202] width 93 height 15
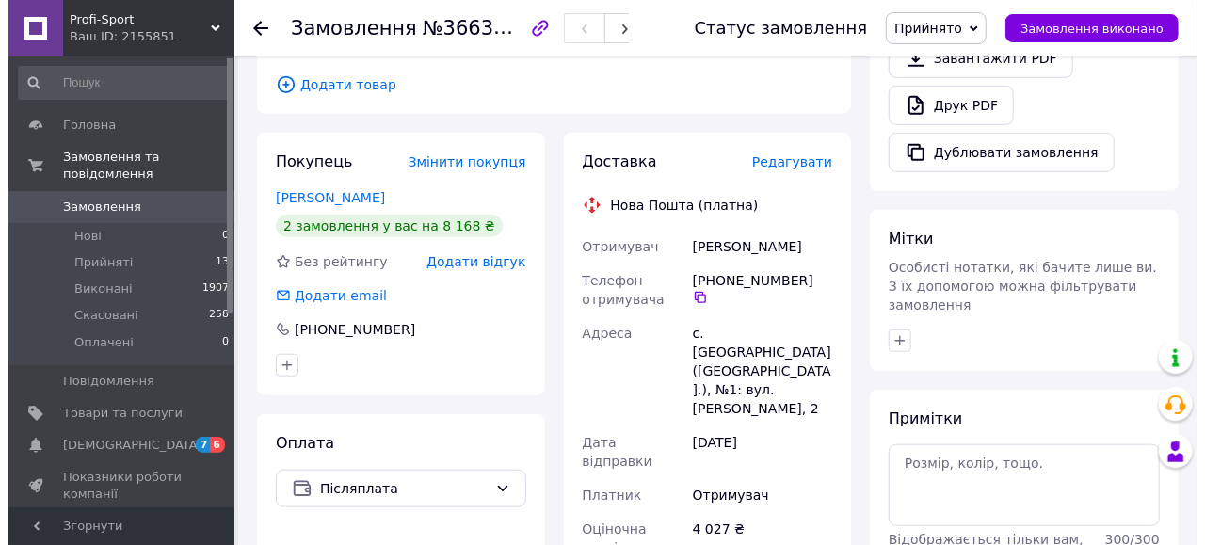
scroll to position [471, 0]
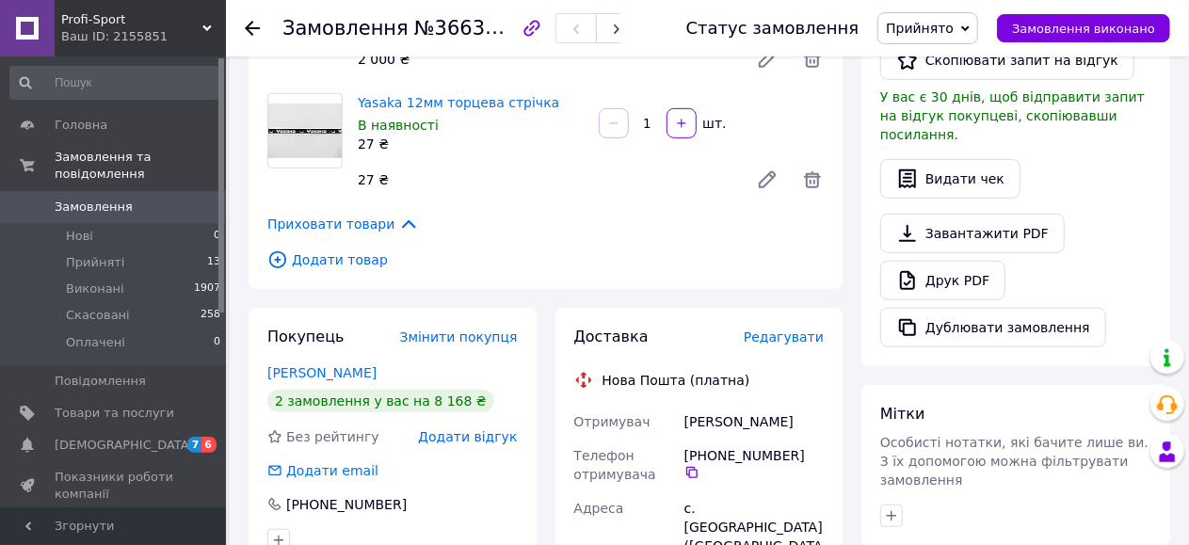
click at [800, 330] on span "Редагувати" at bounding box center [784, 337] width 80 height 15
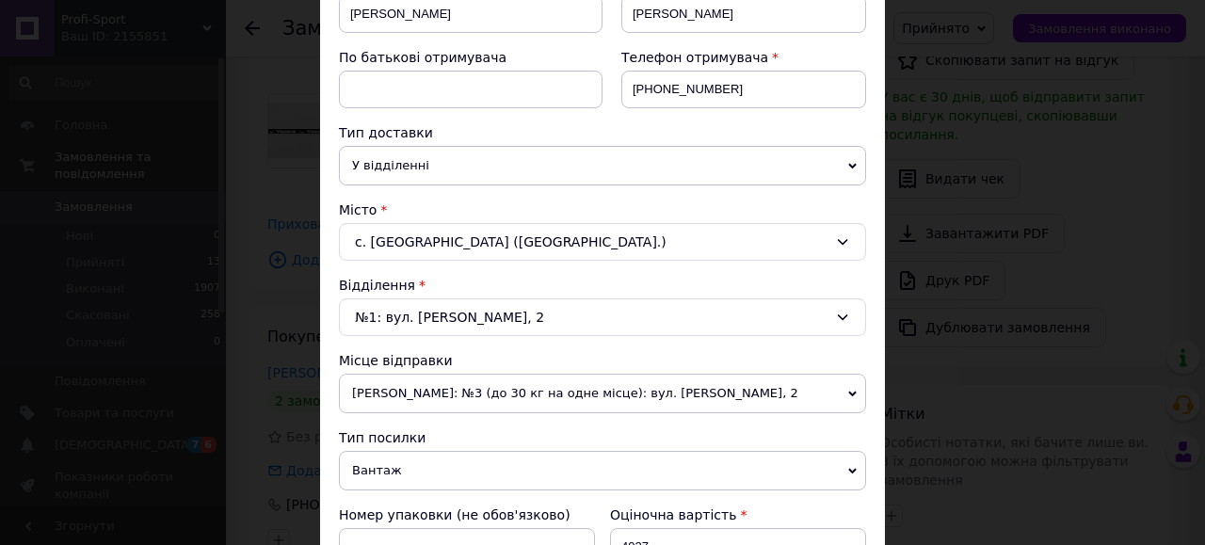
scroll to position [627, 0]
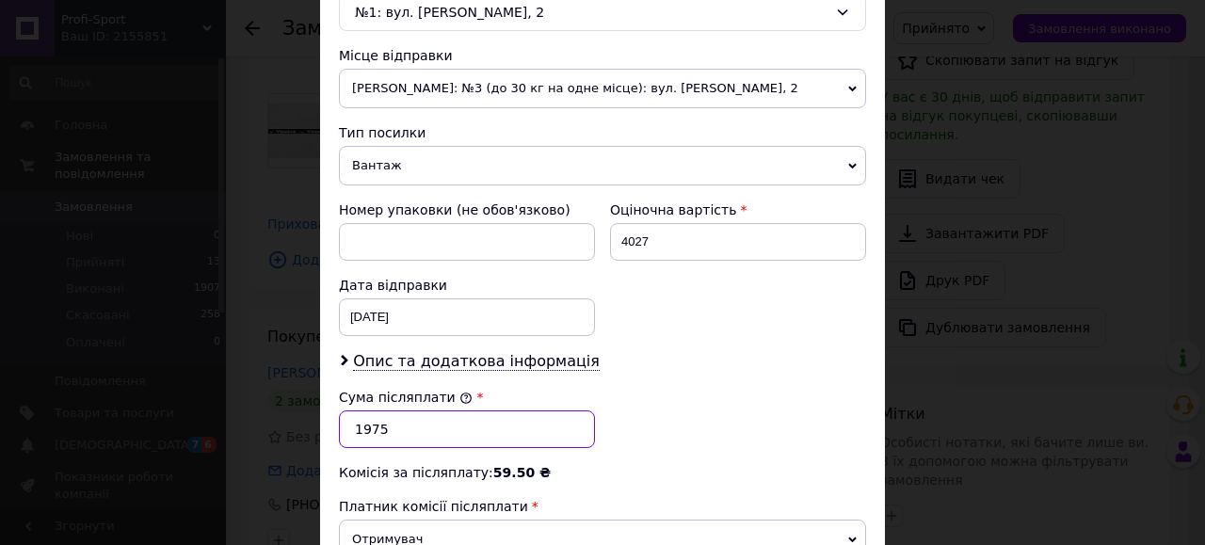
drag, startPoint x: 388, startPoint y: 422, endPoint x: 339, endPoint y: 426, distance: 49.1
click at [339, 426] on input "1975" at bounding box center [467, 430] width 256 height 38
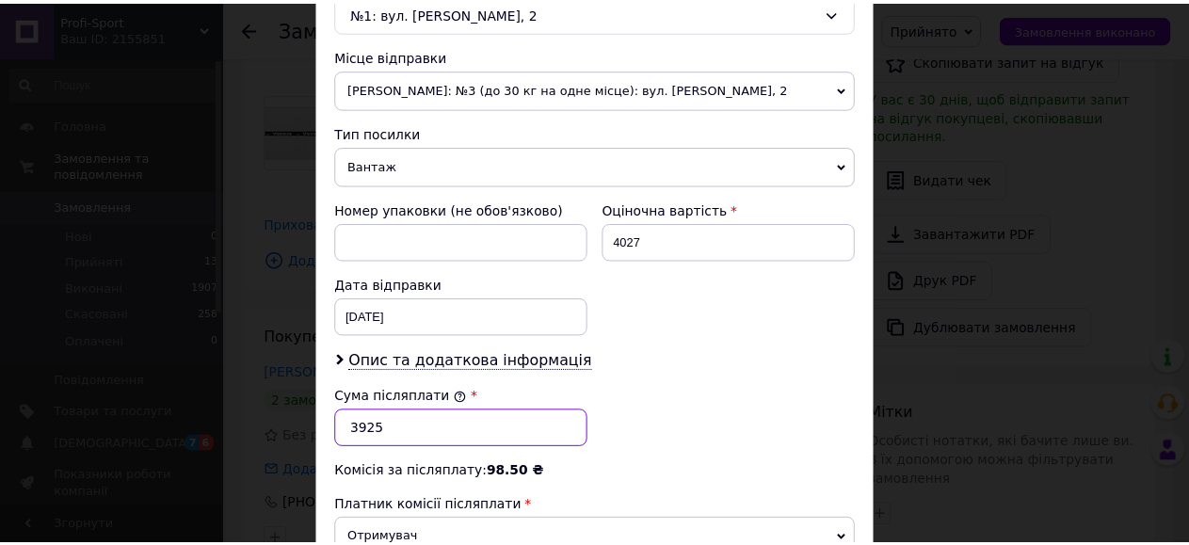
scroll to position [881, 0]
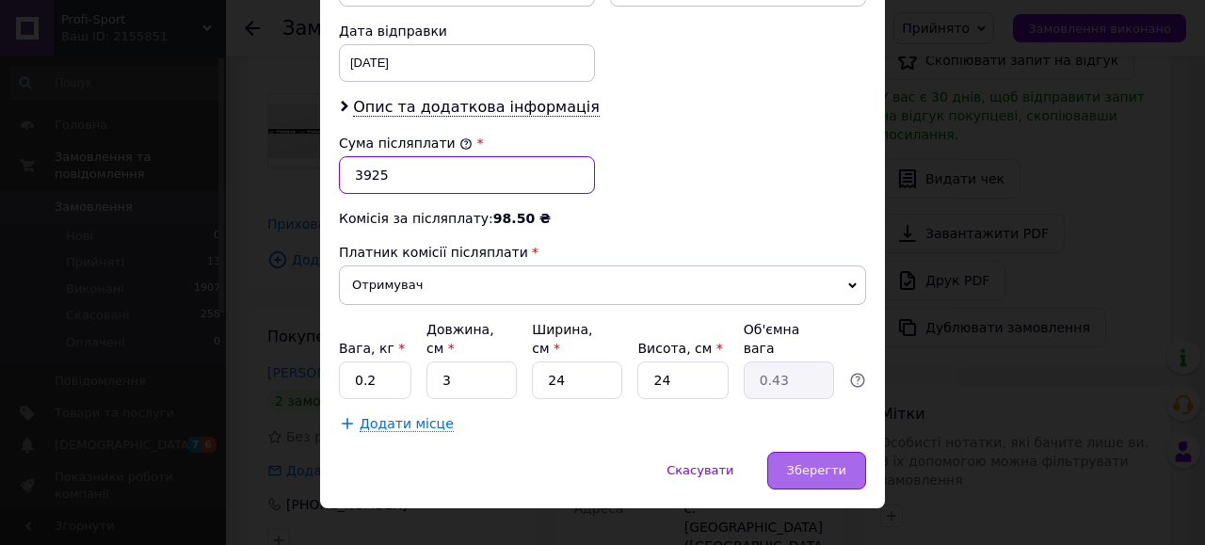
type input "3925"
click at [812, 463] on span "Зберегти" at bounding box center [816, 470] width 59 height 14
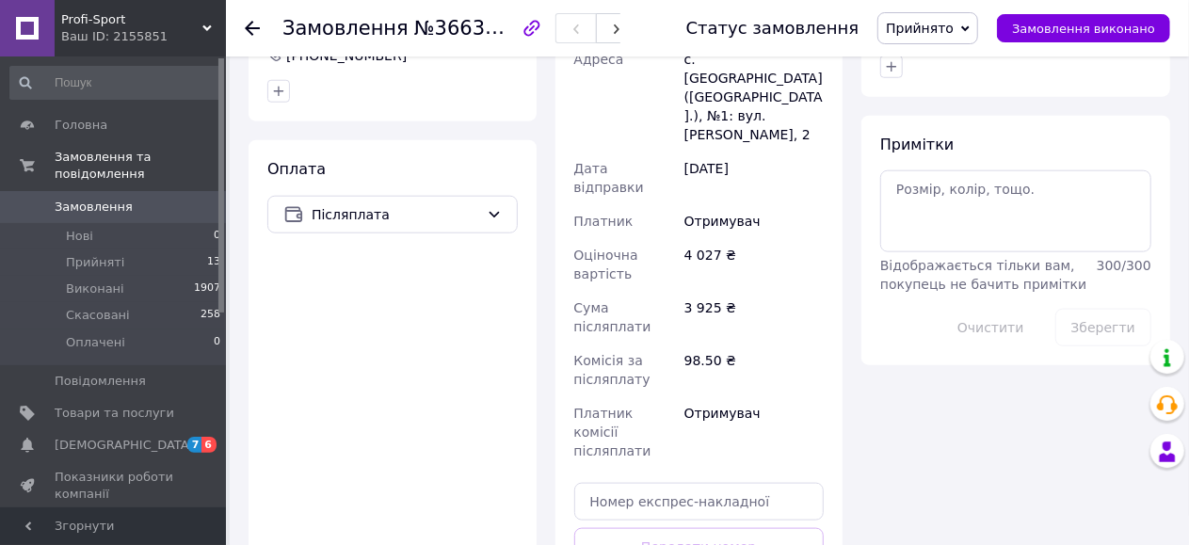
scroll to position [942, 0]
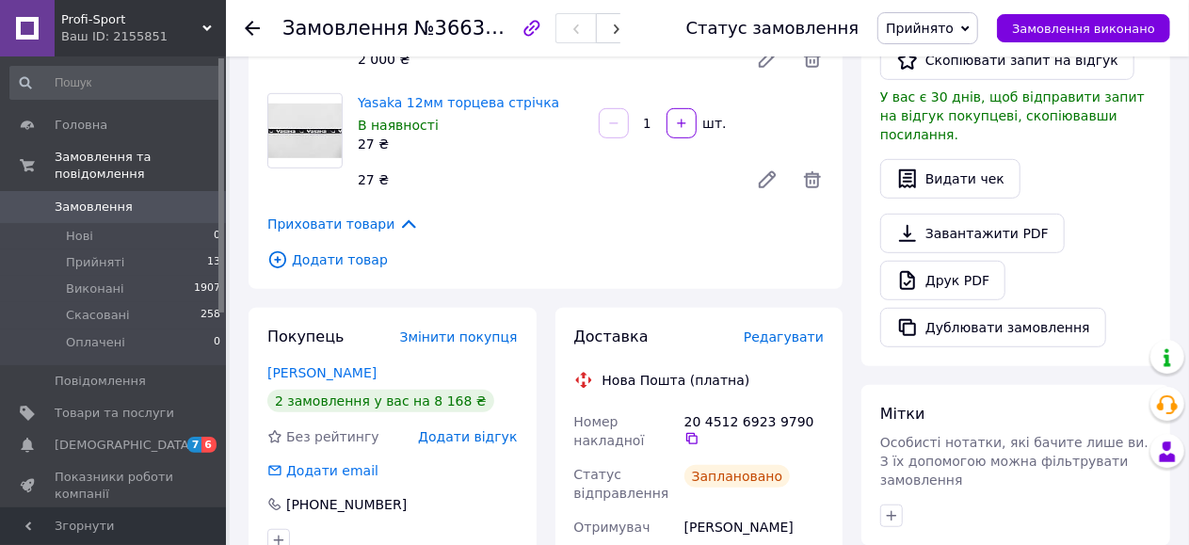
scroll to position [627, 0]
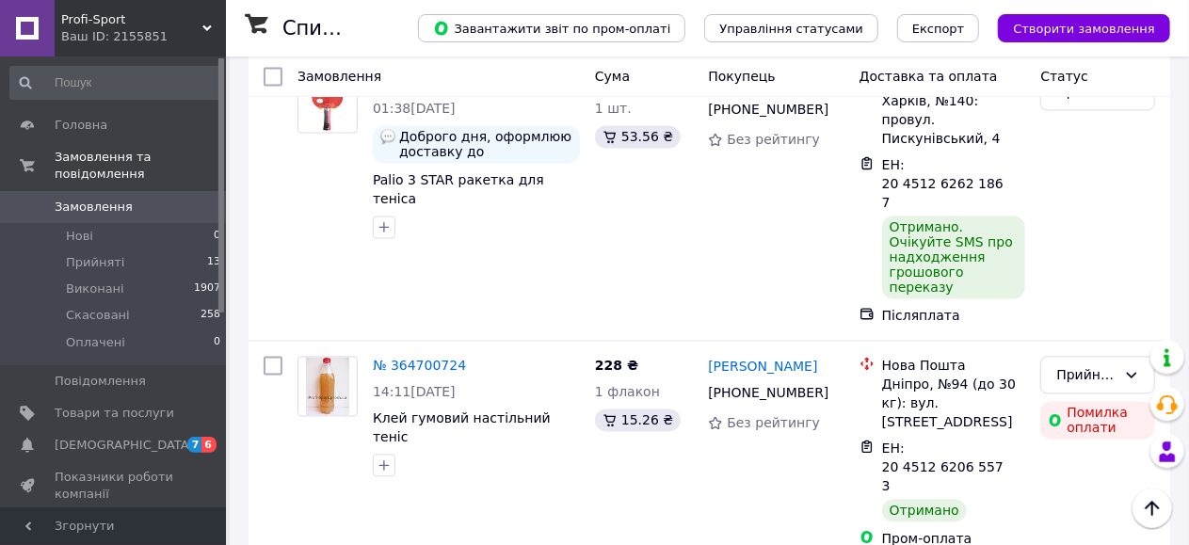
scroll to position [1726, 0]
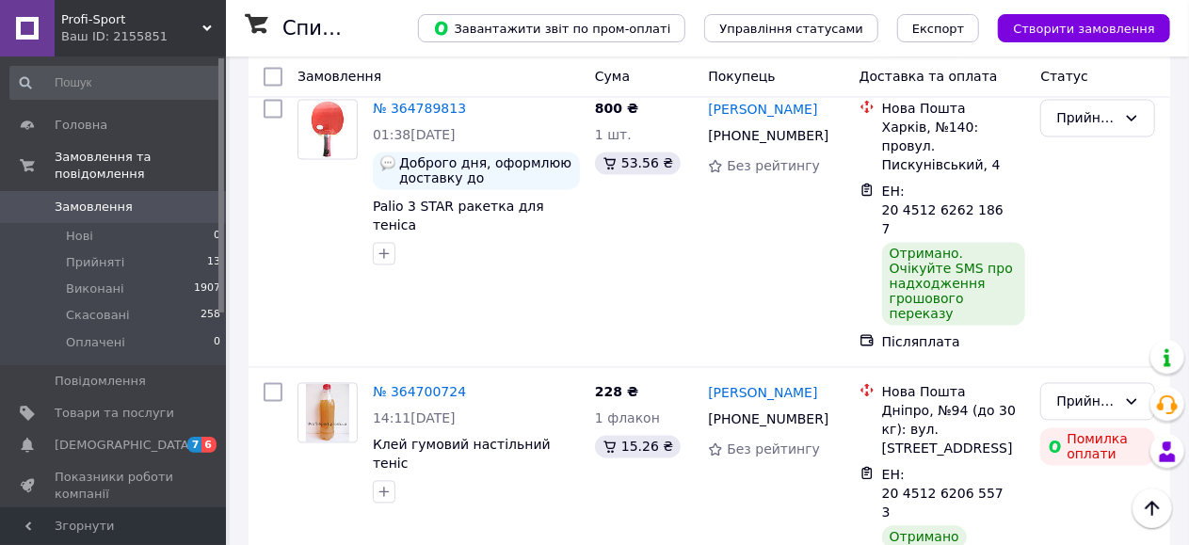
click at [1074, 309] on li "Виконано" at bounding box center [1098, 303] width 113 height 34
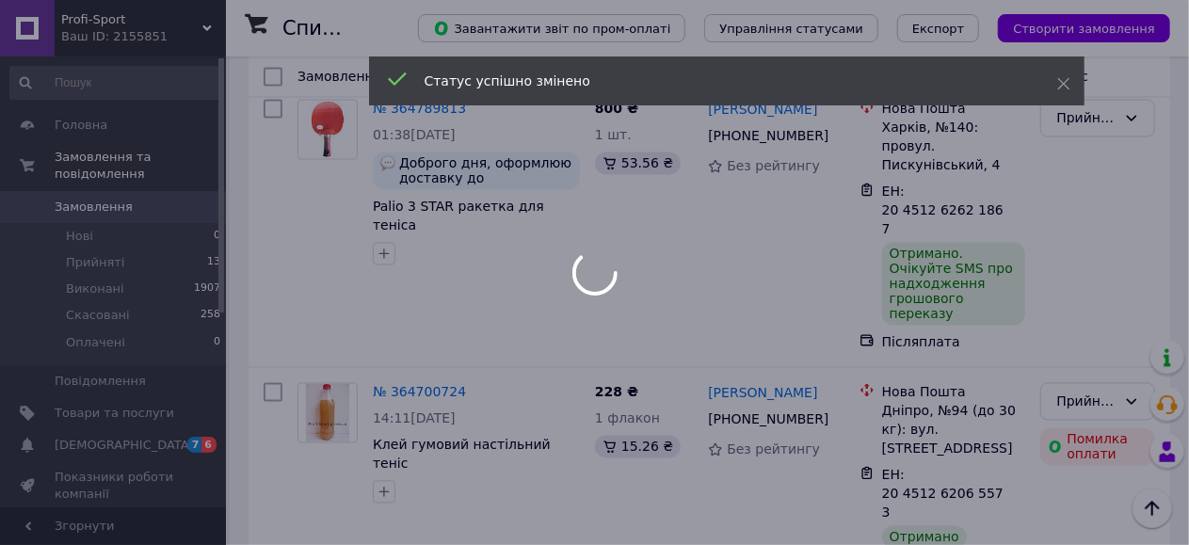
scroll to position [1883, 0]
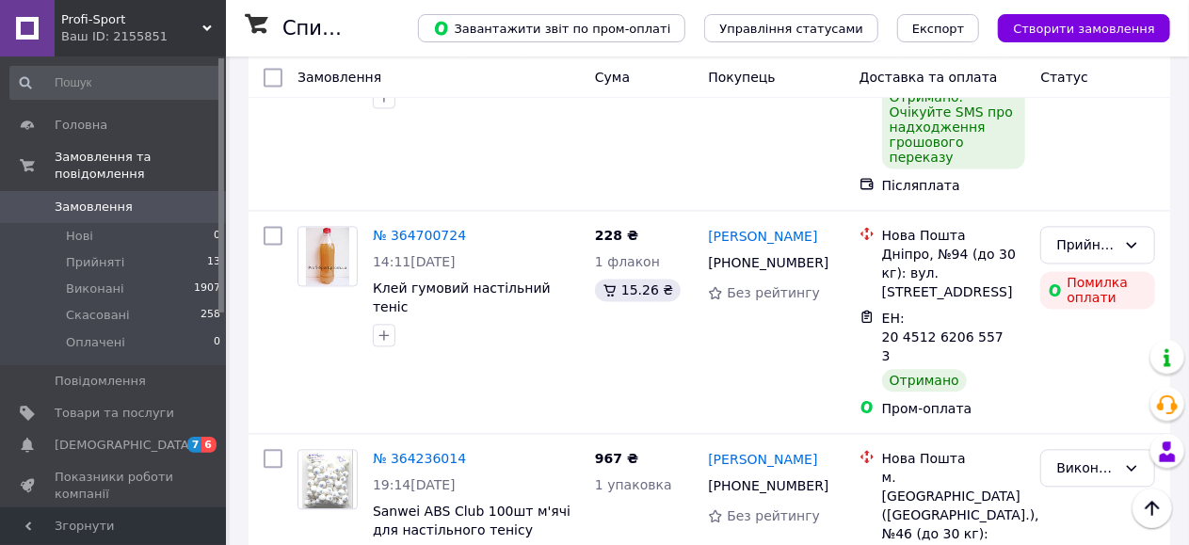
click at [1082, 399] on li "Виконано" at bounding box center [1098, 399] width 113 height 34
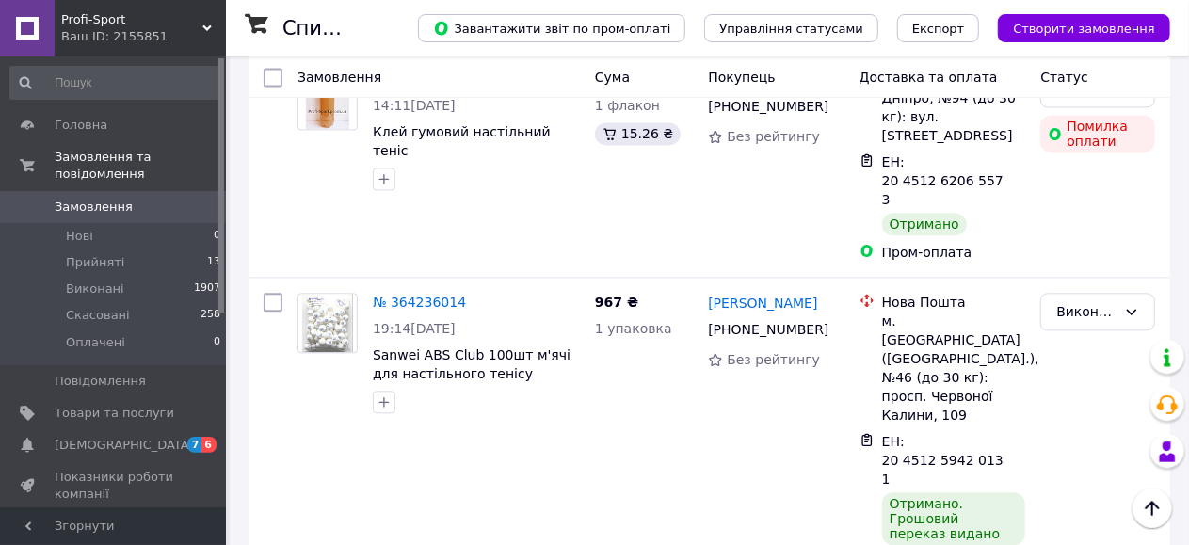
scroll to position [2197, 0]
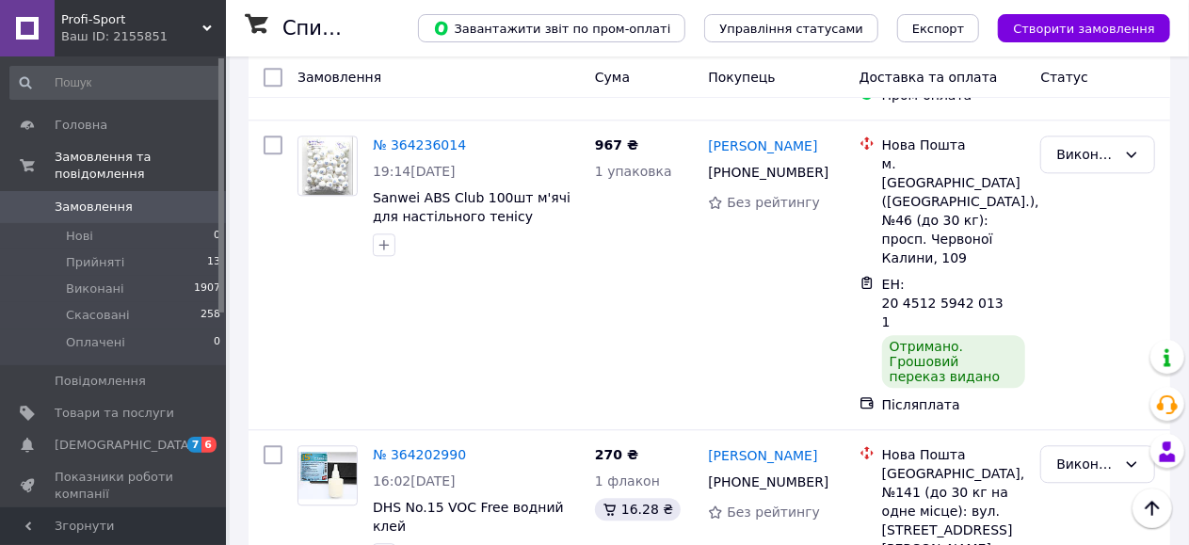
click at [1070, 345] on li "Виконано" at bounding box center [1098, 338] width 113 height 34
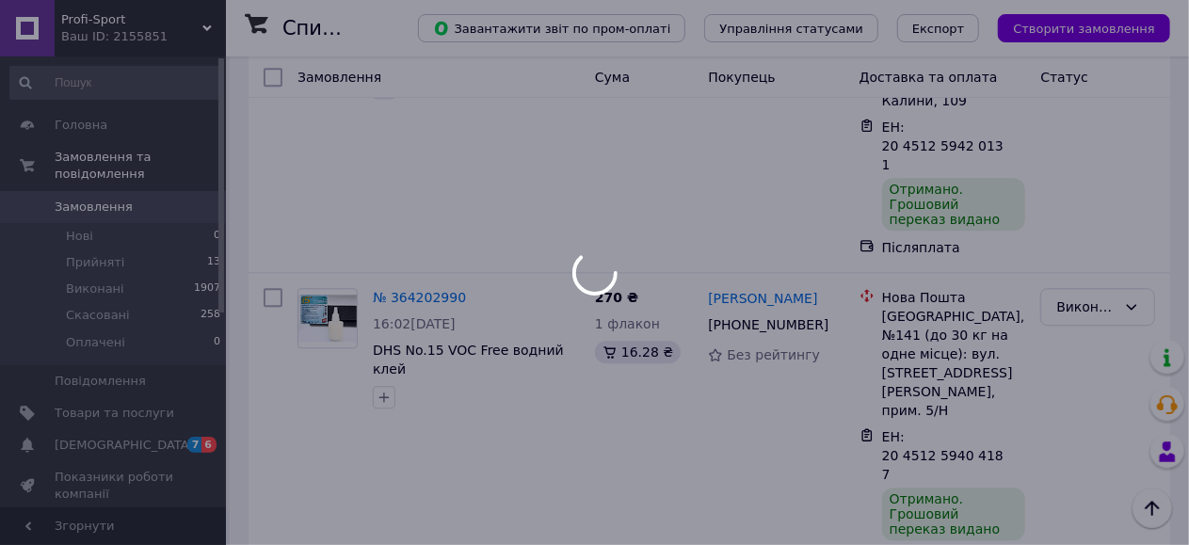
scroll to position [2825, 0]
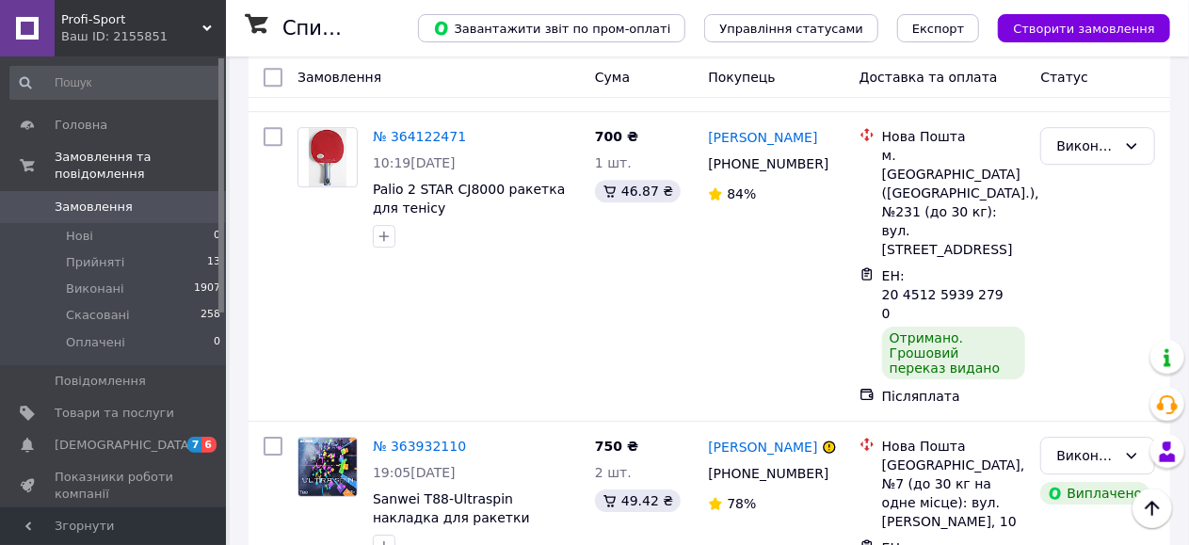
click at [1077, 356] on li "Виконано" at bounding box center [1098, 354] width 113 height 34
click at [101, 254] on span "Прийняті" at bounding box center [95, 262] width 58 height 17
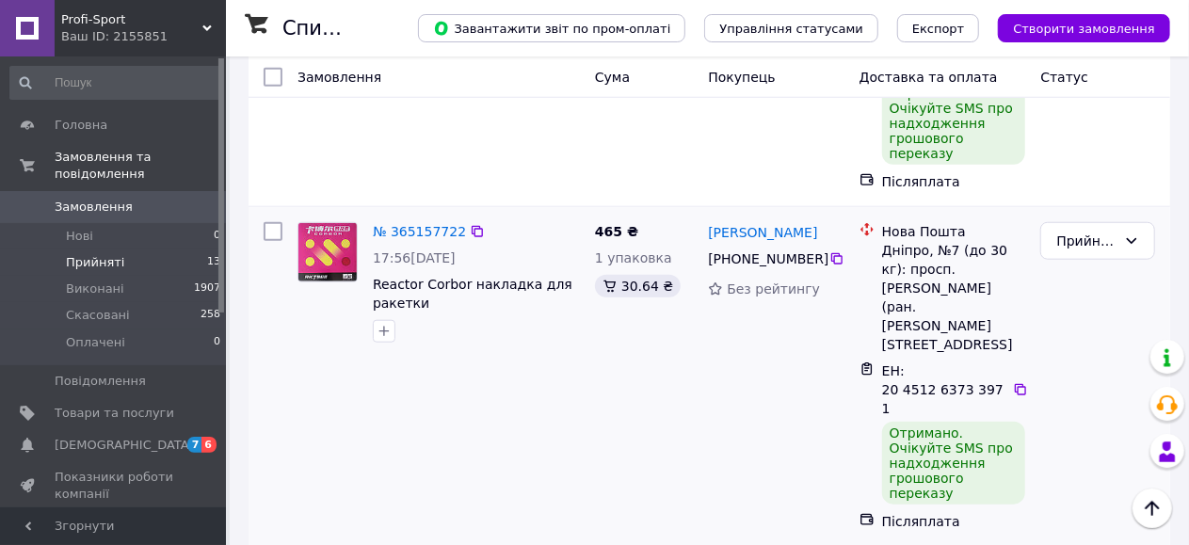
scroll to position [942, 0]
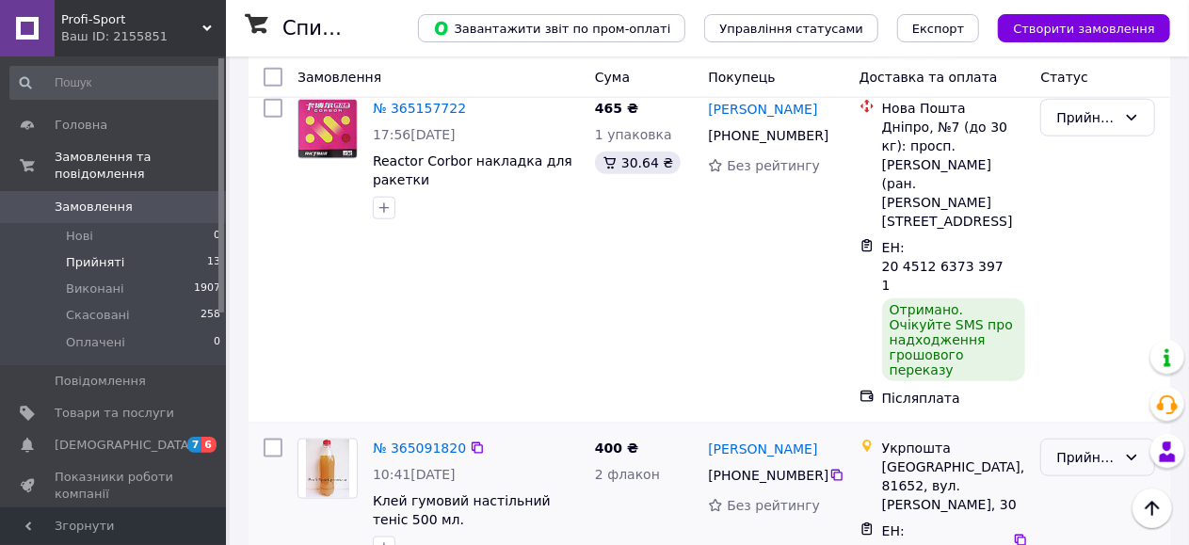
click at [1126, 439] on div "Прийнято" at bounding box center [1098, 458] width 115 height 38
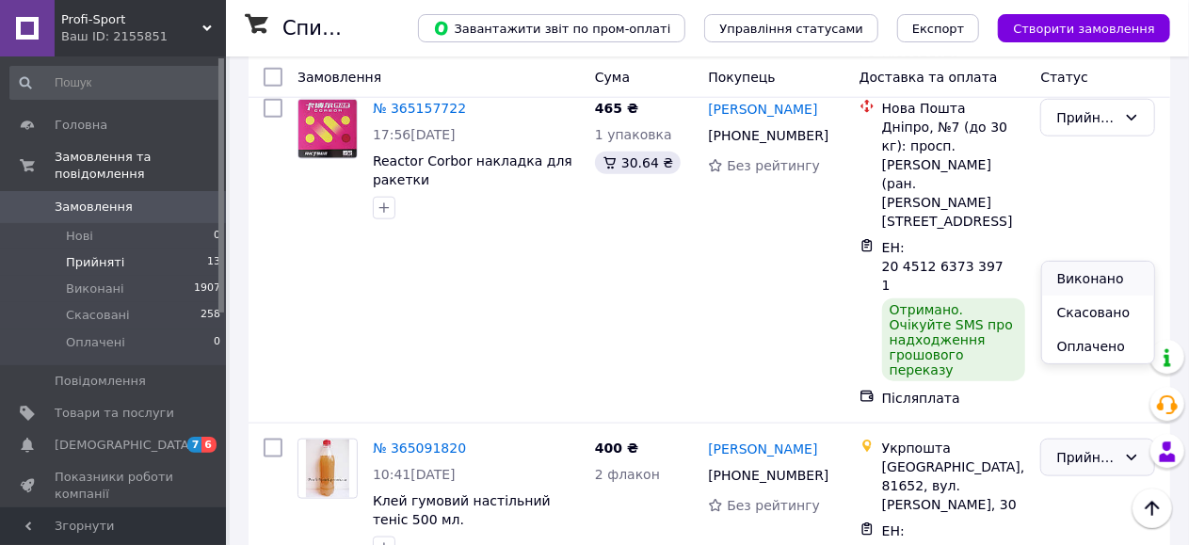
click at [1101, 283] on li "Виконано" at bounding box center [1098, 279] width 113 height 34
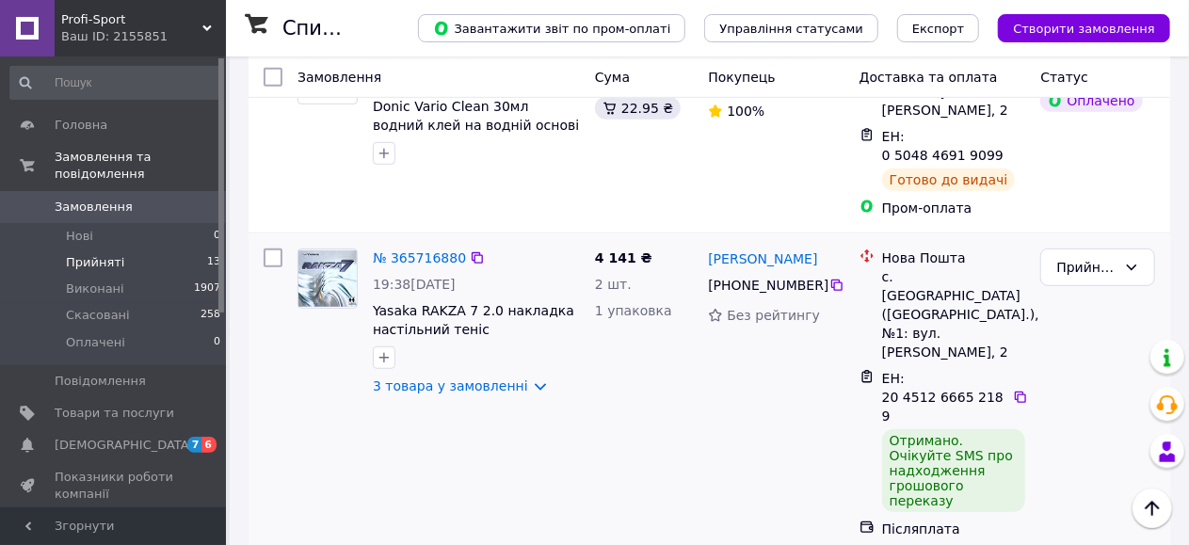
scroll to position [0, 0]
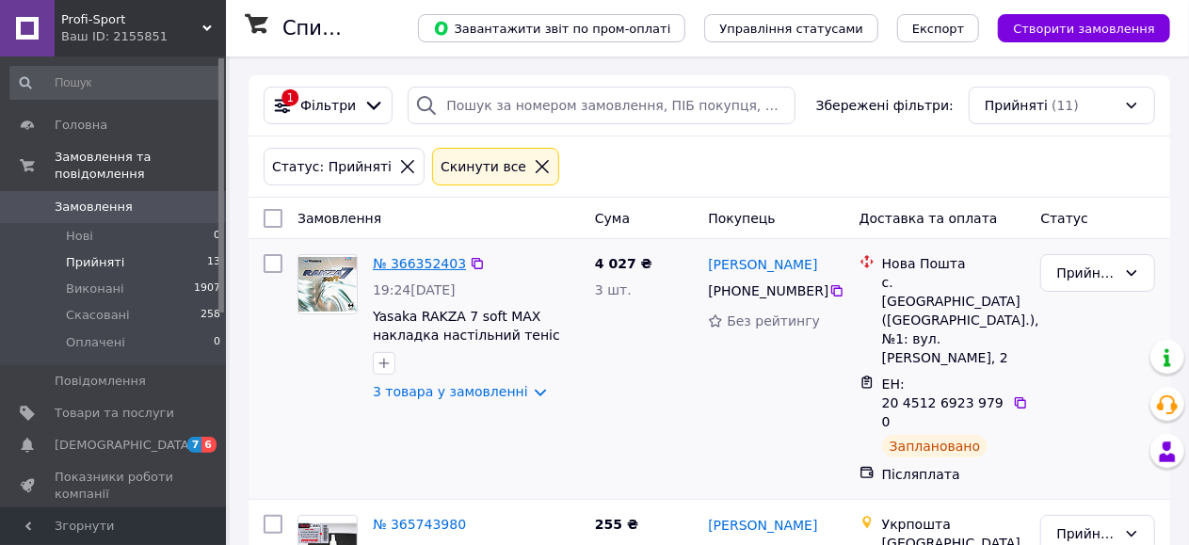
click at [410, 260] on link "№ 366352403" at bounding box center [419, 263] width 93 height 15
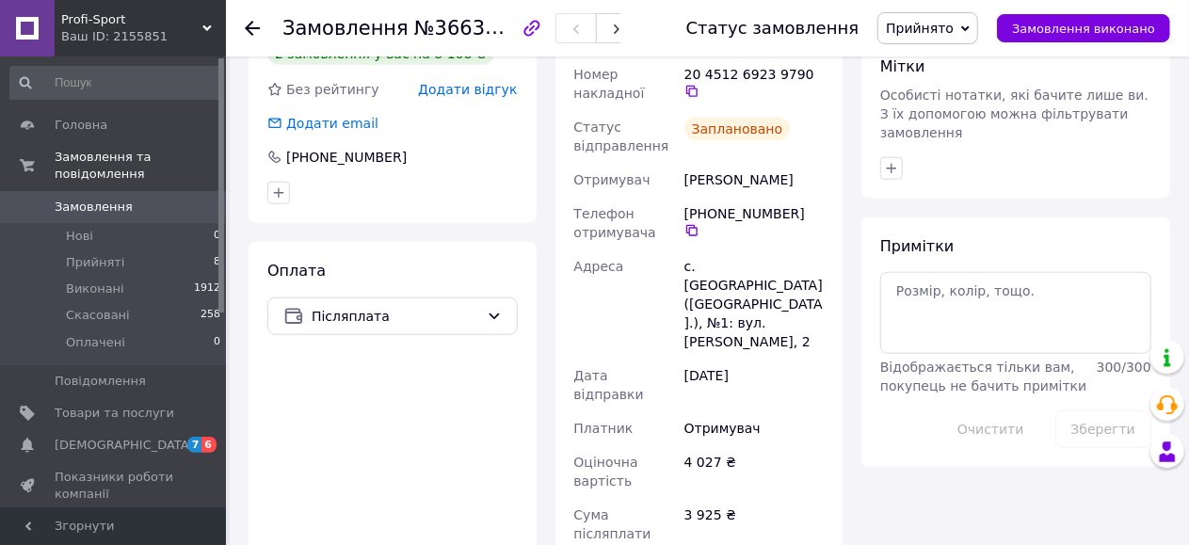
scroll to position [627, 0]
